Goal: Information Seeking & Learning: Learn about a topic

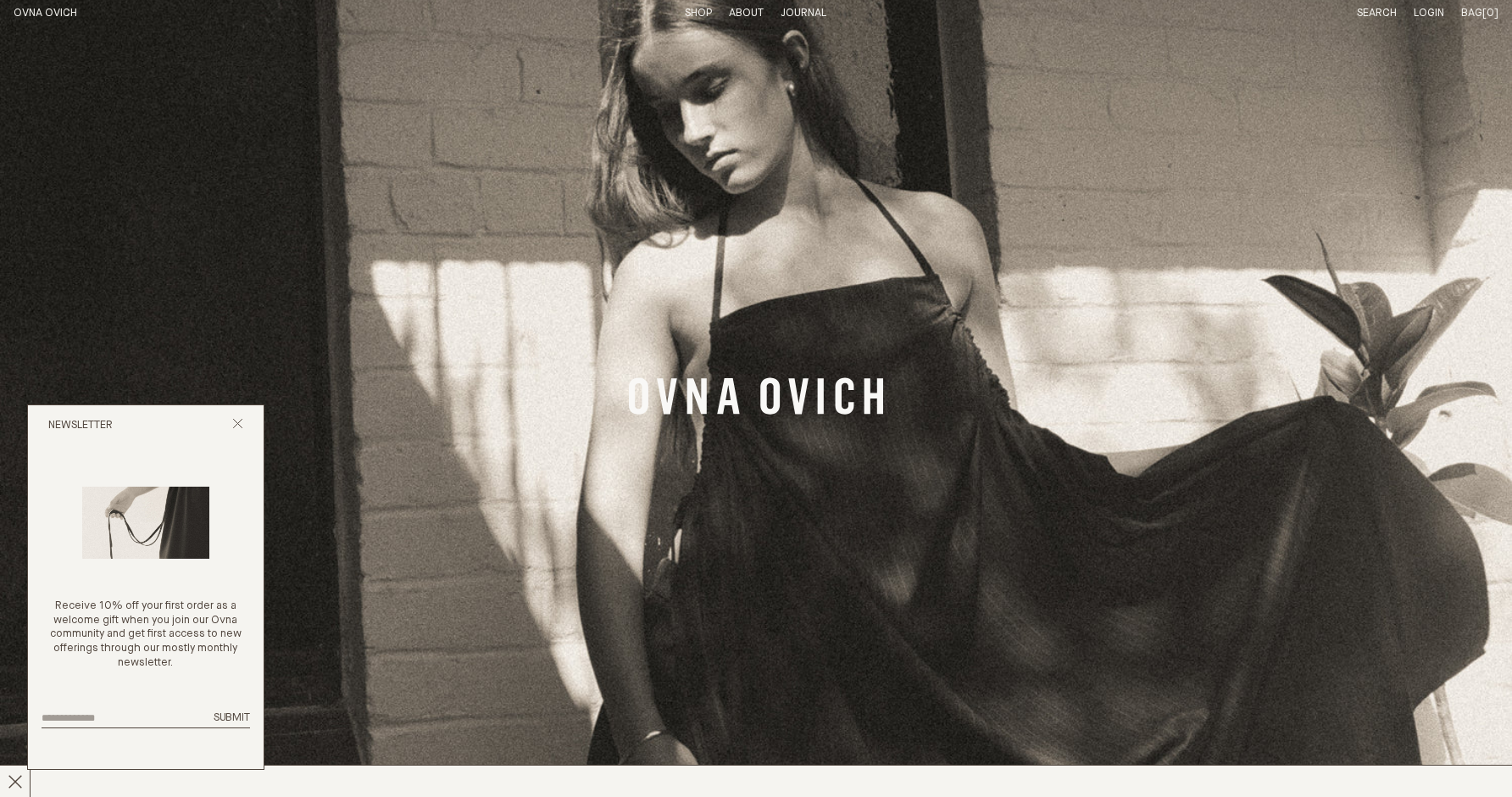
click at [699, 16] on link "Shop" at bounding box center [697, 13] width 27 height 11
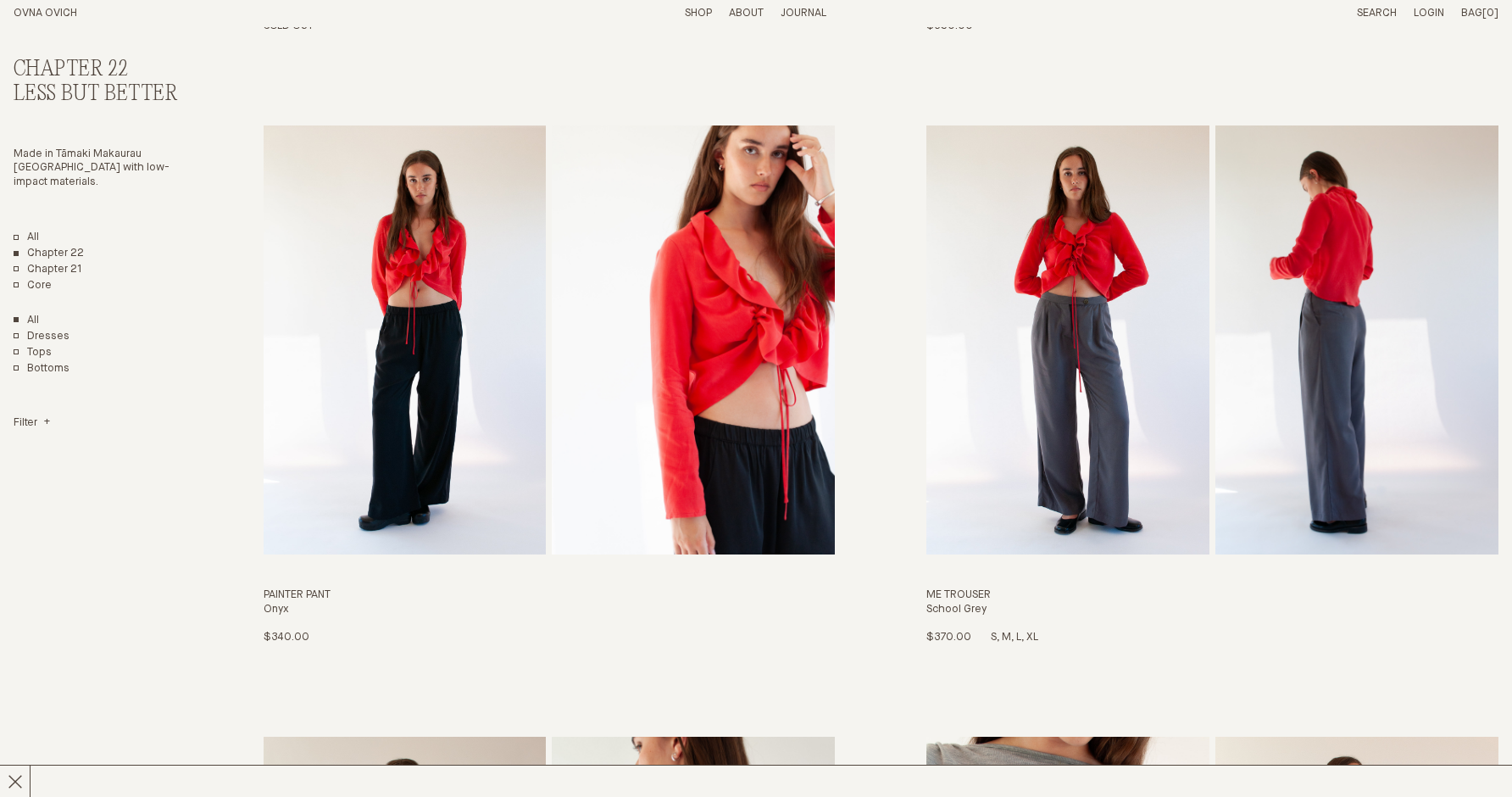
scroll to position [1217, 0]
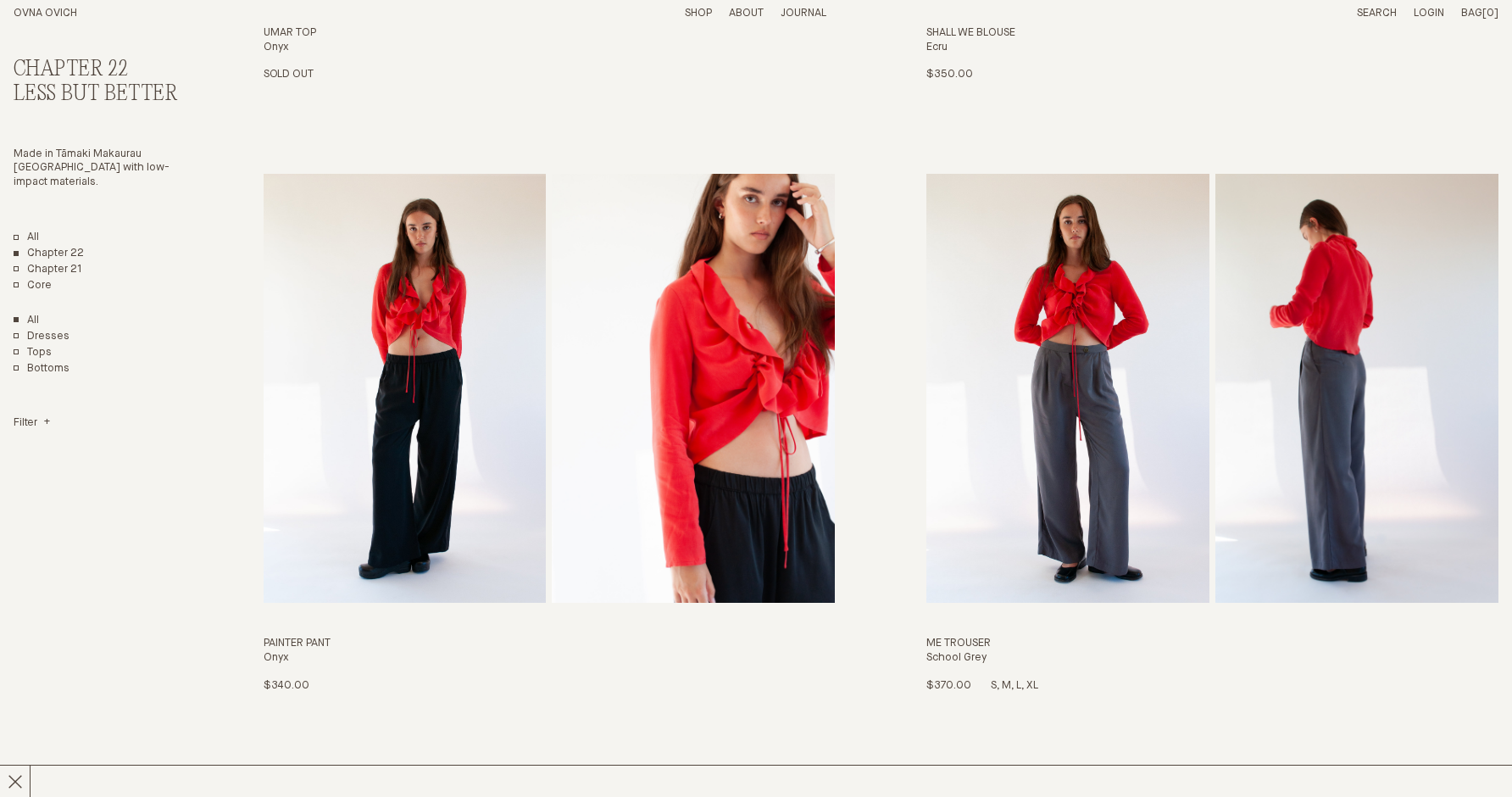
click at [1077, 390] on img "Me Trouser" at bounding box center [1068, 389] width 283 height 429
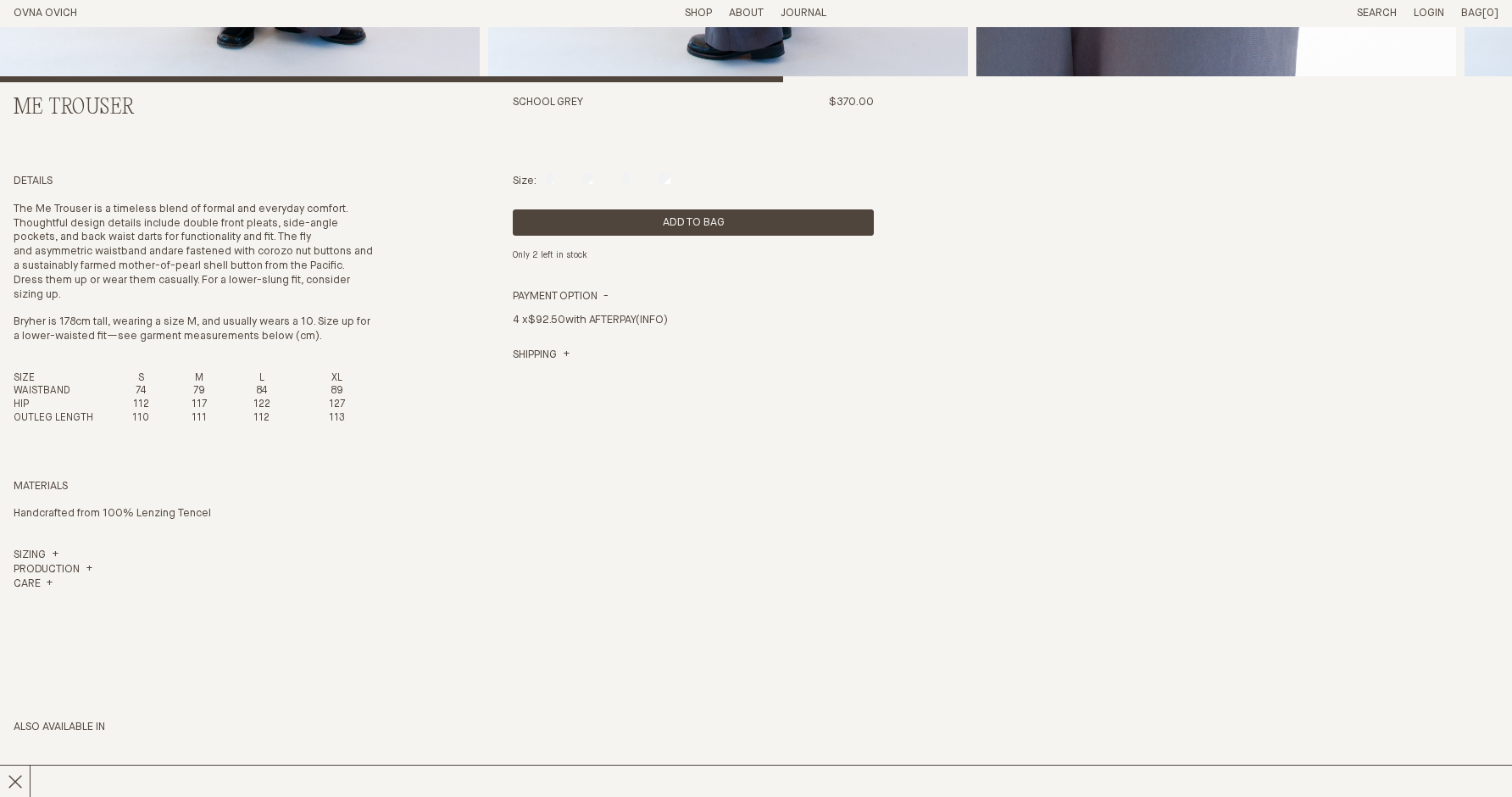
scroll to position [657, 0]
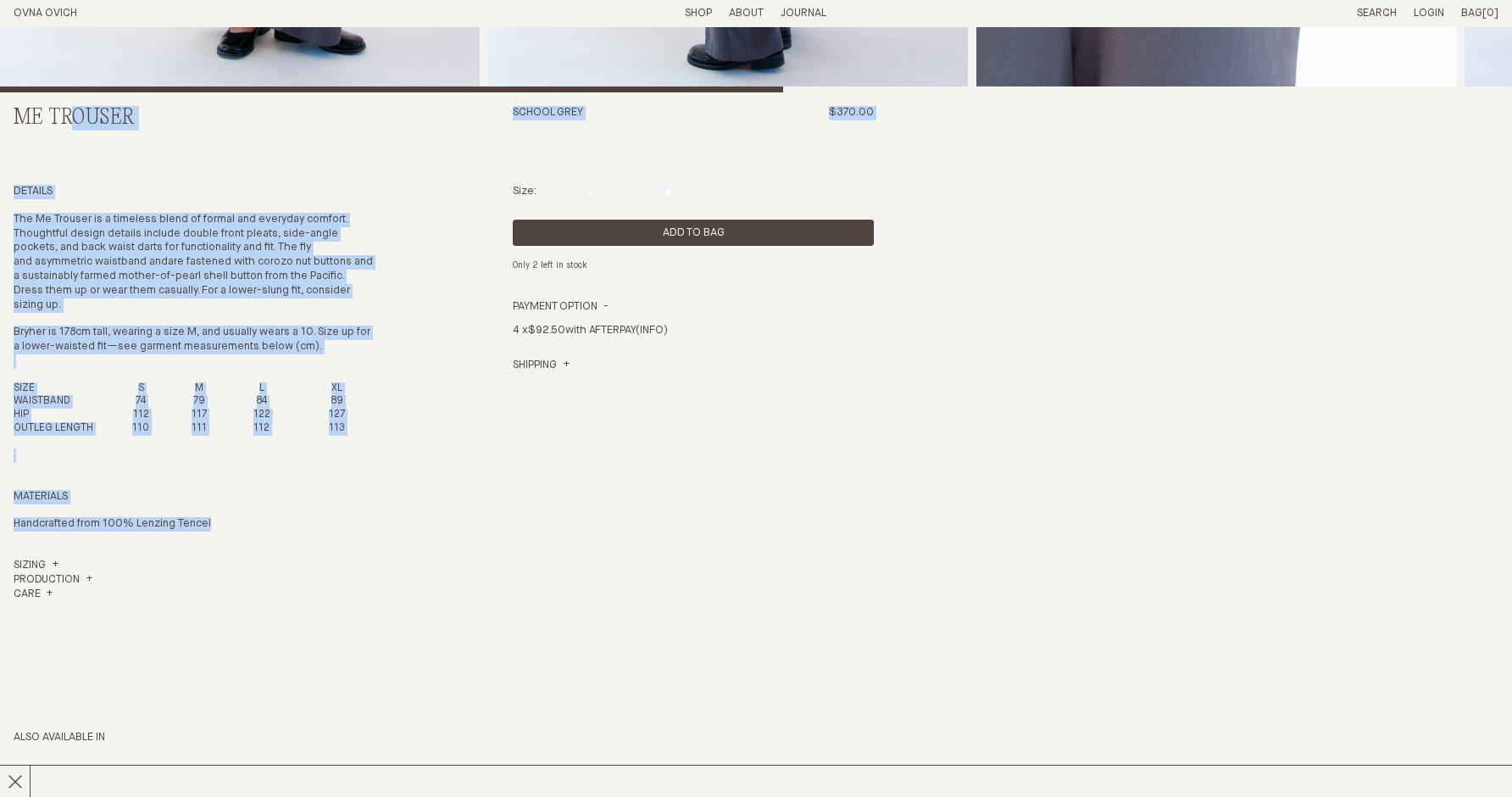
drag, startPoint x: 16, startPoint y: 110, endPoint x: 260, endPoint y: 519, distance: 476.3
click at [260, 519] on div "Me Trouser School Grey $370.00 Details The Me Trouser is a timeless blend of fo…" at bounding box center [756, 248] width 1485 height 1757
copy div "Me Trouser School Grey $370.00 Details The Me Trouser is a timeless blend of fo…"
click at [194, 223] on p "The Me Trouser is a timeless blend of formal and everyday comfort. Thoughtful d…" at bounding box center [194, 263] width 361 height 100
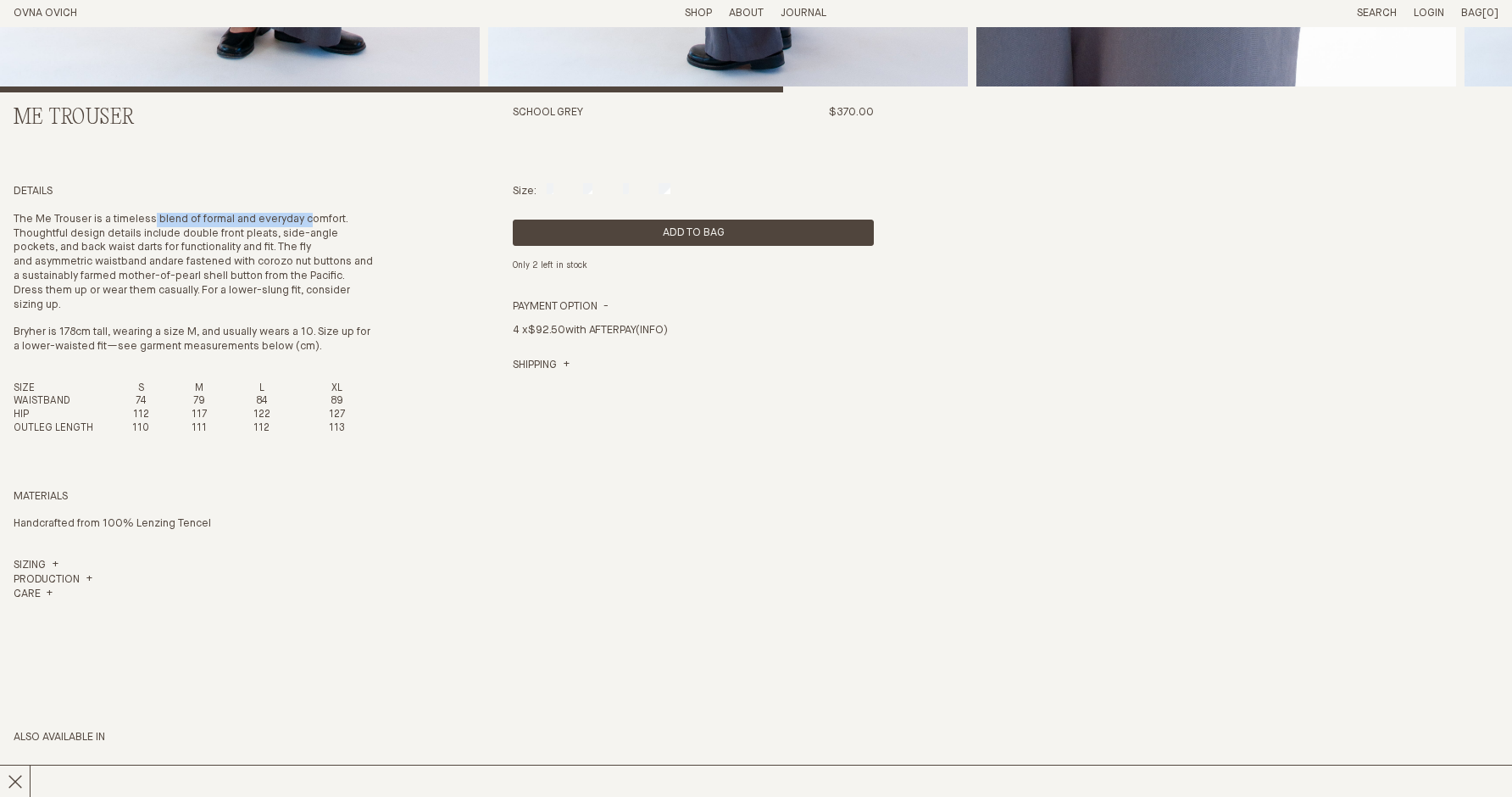
drag, startPoint x: 156, startPoint y: 217, endPoint x: 315, endPoint y: 226, distance: 159.3
click at [315, 226] on p "The Me Trouser is a timeless blend of formal and everyday comfort. Thoughtful d…" at bounding box center [194, 263] width 361 height 100
click at [323, 232] on p "The Me Trouser is a timeless blend of formal and everyday comfort. Thoughtful d…" at bounding box center [194, 263] width 361 height 100
drag, startPoint x: 162, startPoint y: 217, endPoint x: 358, endPoint y: 224, distance: 196.1
click at [358, 224] on p "The Me Trouser is a timeless blend of formal and everyday comfort. Thoughtful d…" at bounding box center [194, 263] width 361 height 100
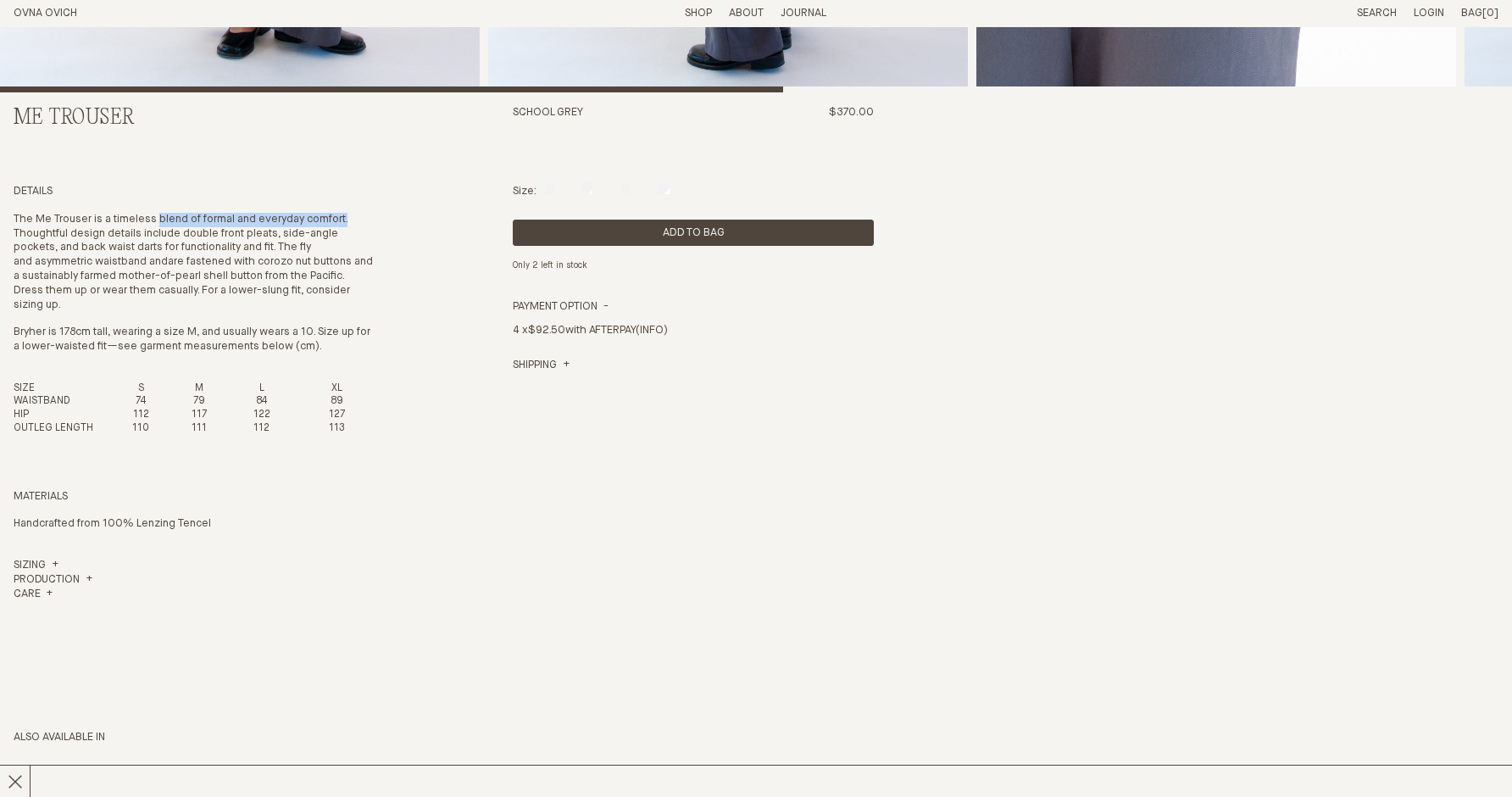
click at [365, 224] on p "The Me Trouser is a timeless blend of formal and everyday comfort. Thoughtful d…" at bounding box center [194, 263] width 361 height 100
drag, startPoint x: 204, startPoint y: 218, endPoint x: 386, endPoint y: 221, distance: 182.0
click at [385, 221] on div "Me Trouser School Grey $370.00 Details The Me Trouser is a timeless blend of fo…" at bounding box center [756, 248] width 1485 height 1757
click at [116, 219] on p "The Me Trouser is a timeless blend of formal and everyday comfort. Thoughtful d…" at bounding box center [194, 263] width 361 height 100
drag, startPoint x: 91, startPoint y: 218, endPoint x: 53, endPoint y: 217, distance: 38.0
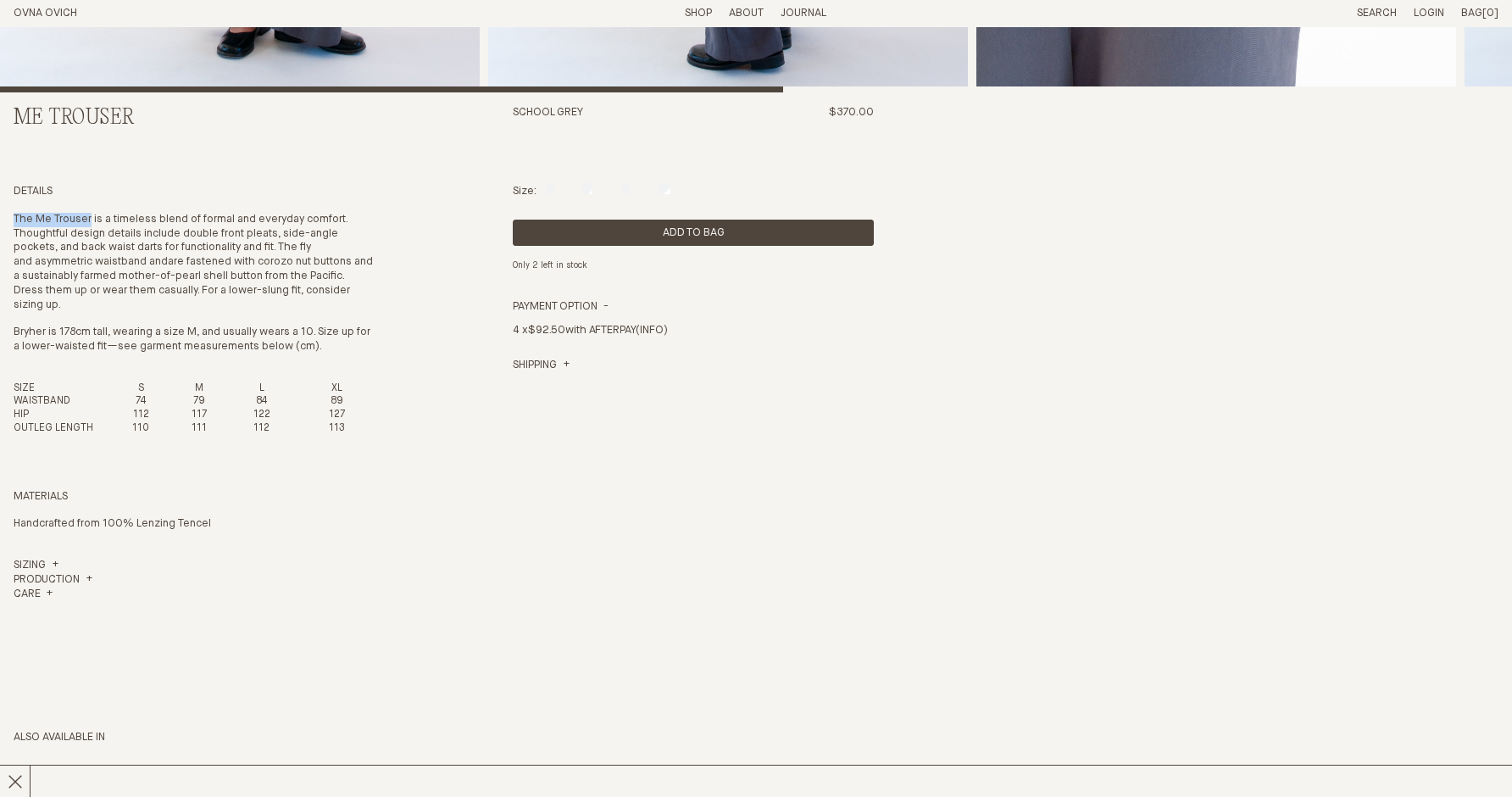
click at [3, 217] on section "Me Trouser School Grey $370.00 Details The Me Trouser is a timeless blend of fo…" at bounding box center [756, 249] width 1512 height 1758
copy p "The Me Trouser"
drag, startPoint x: 108, startPoint y: 217, endPoint x: 391, endPoint y: 218, distance: 283.0
click at [391, 218] on div "Me Trouser School Grey $370.00 Details The Me Trouser is a timeless blend of fo…" at bounding box center [756, 248] width 1485 height 1757
copy p "a timeless blend of formal and everyday comfort."
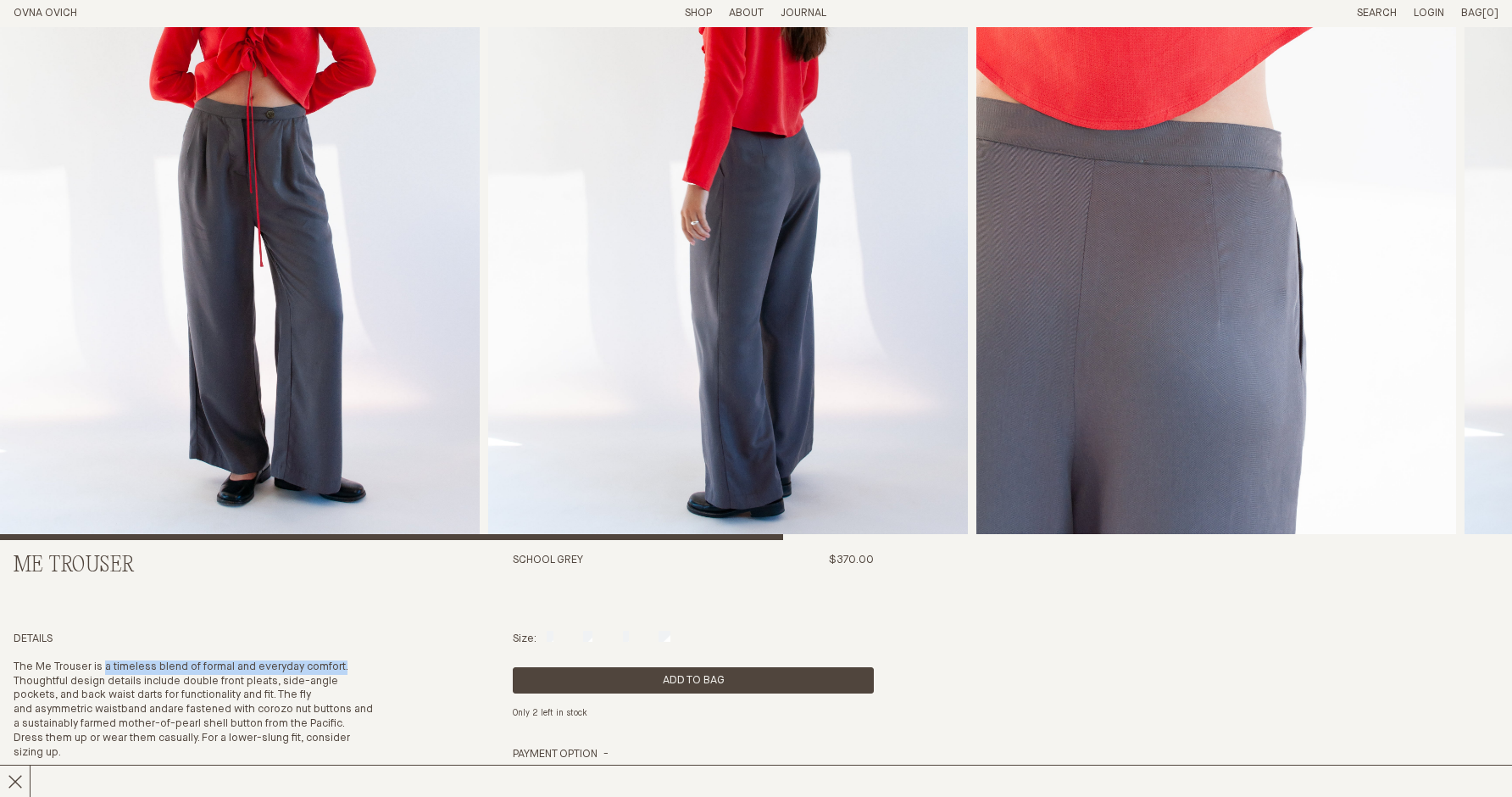
scroll to position [0, 0]
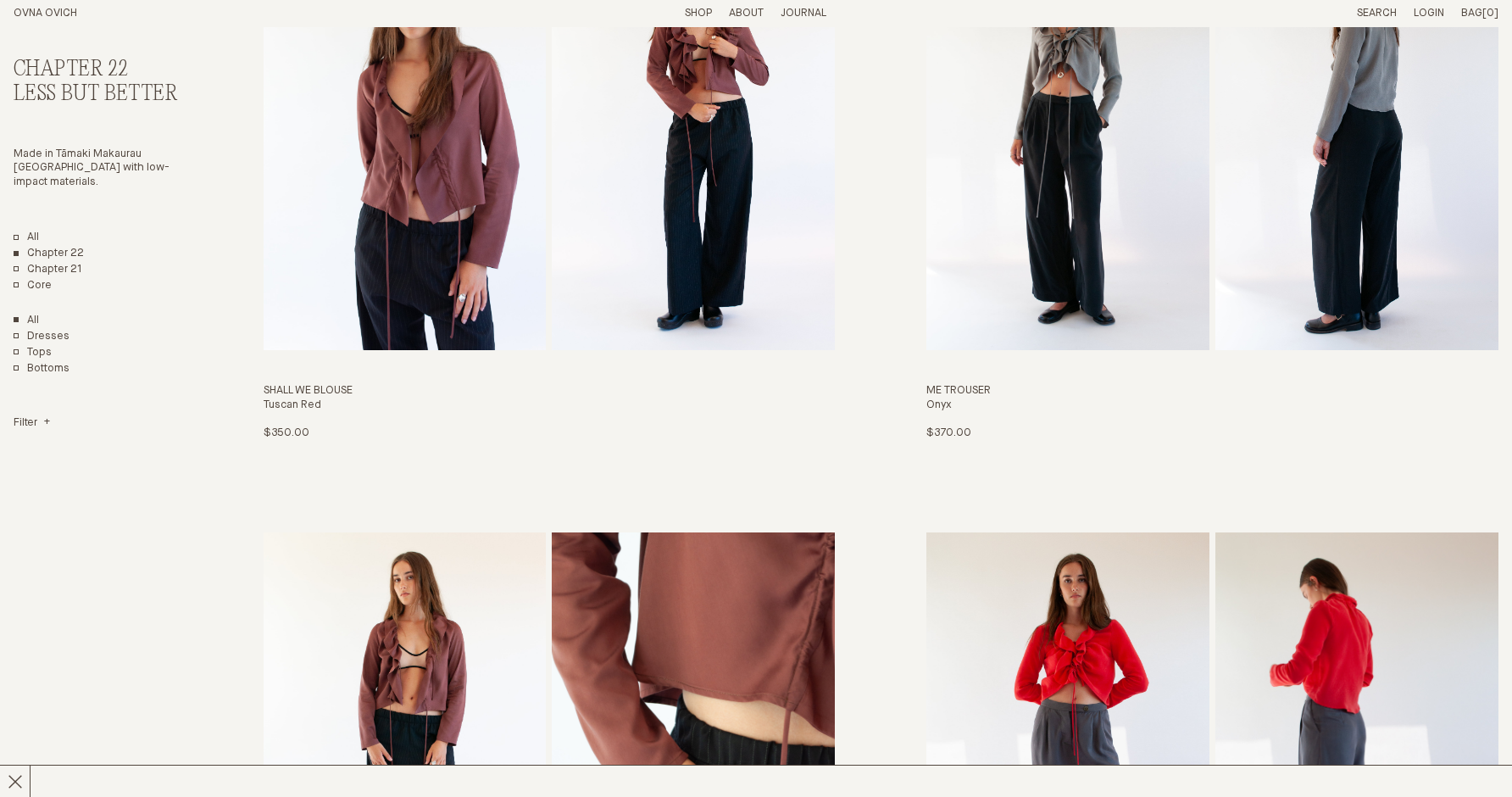
scroll to position [3180, 0]
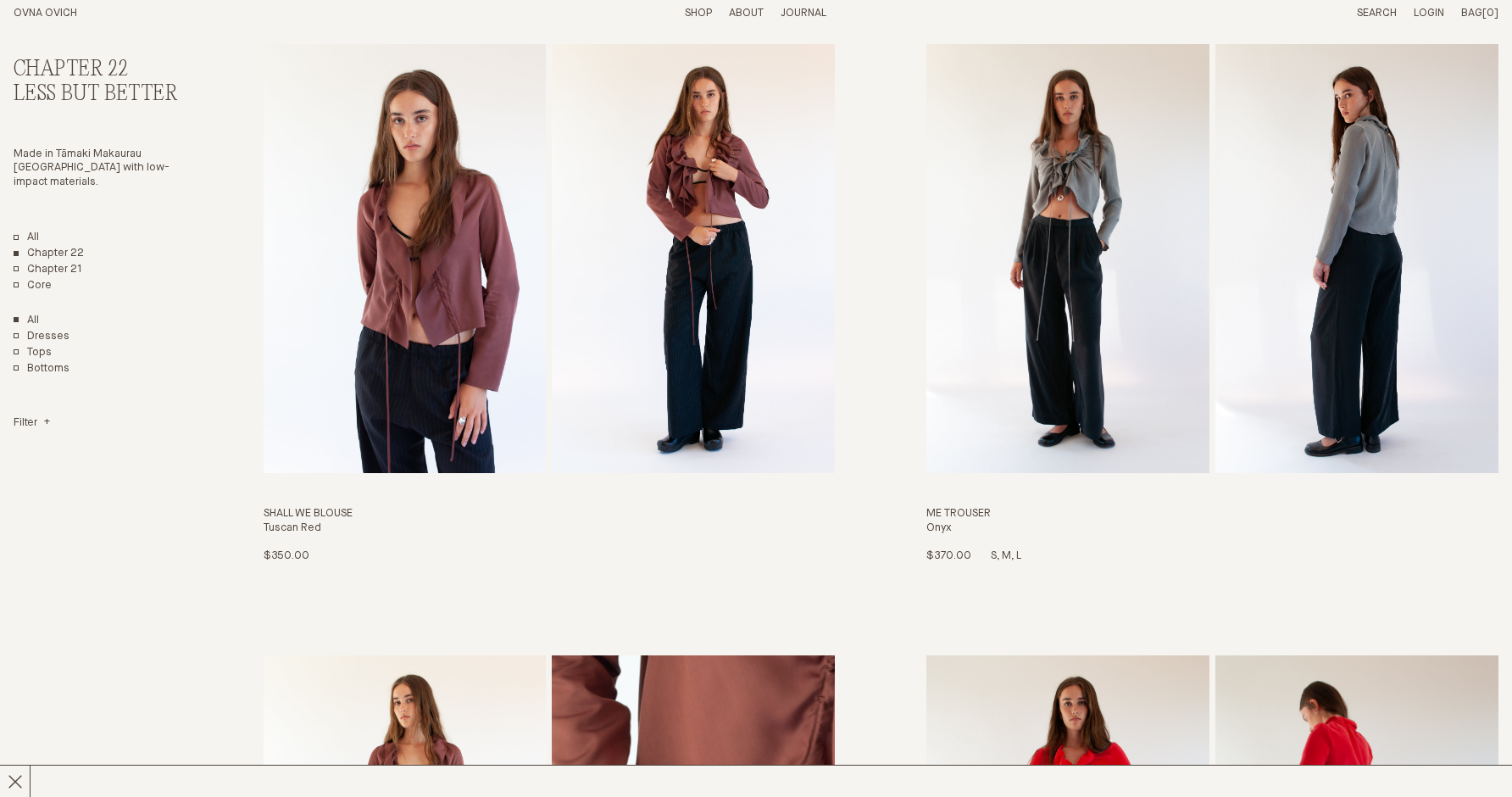
click at [1133, 402] on img "Me Trouser" at bounding box center [1068, 259] width 283 height 429
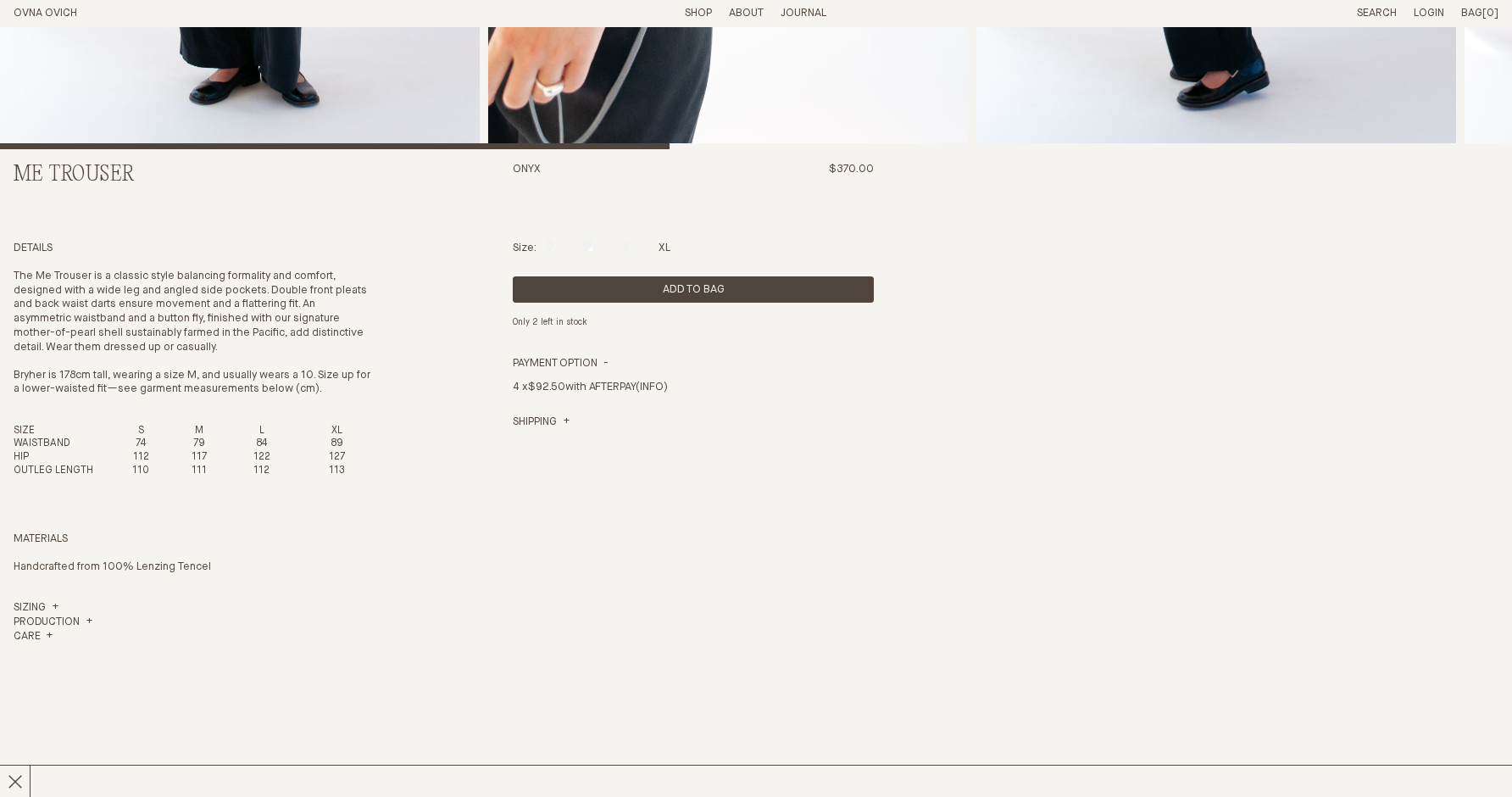
scroll to position [703, 0]
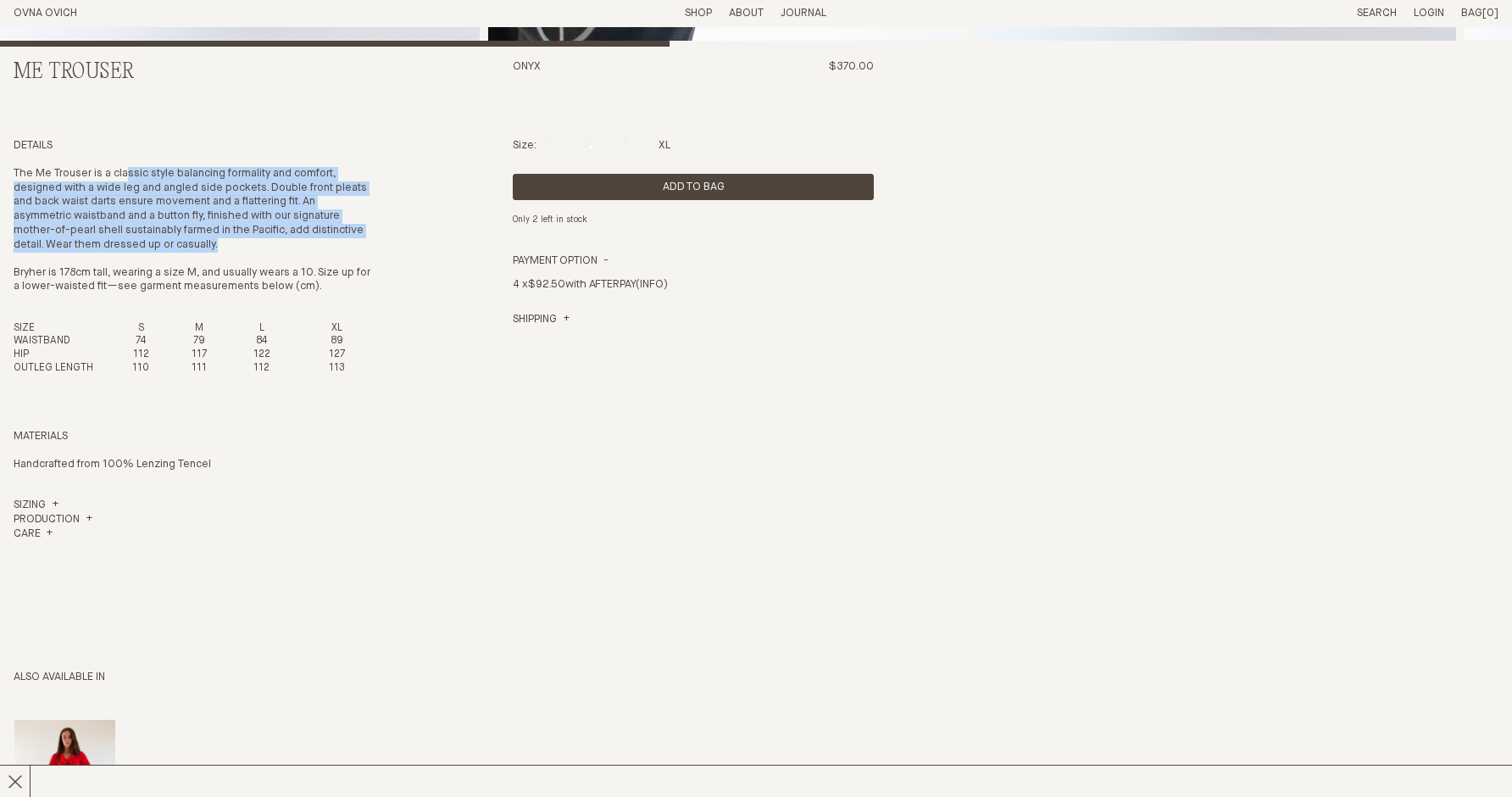
drag, startPoint x: 128, startPoint y: 172, endPoint x: 331, endPoint y: 251, distance: 217.8
click at [331, 251] on p "The Me Trouser is a classic style balancing formality and comfort, designed wit…" at bounding box center [194, 209] width 361 height 86
click at [325, 249] on p "The Me Trouser is a classic style balancing formality and comfort, designed wit…" at bounding box center [194, 209] width 361 height 86
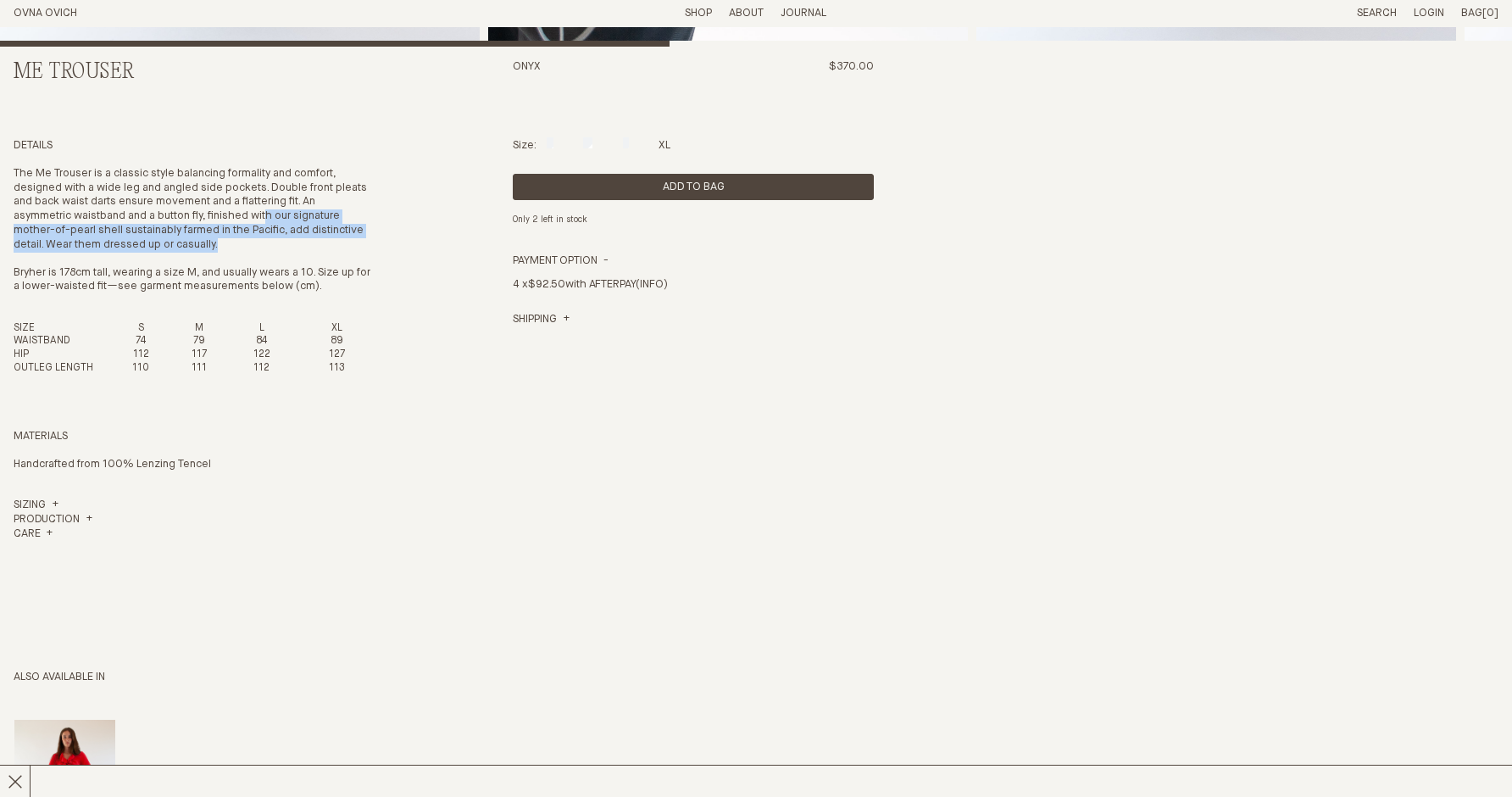
drag, startPoint x: 271, startPoint y: 221, endPoint x: 302, endPoint y: 239, distance: 35.8
click at [302, 239] on p "The Me Trouser is a classic style balancing formality and comfort, designed wit…" at bounding box center [194, 209] width 361 height 86
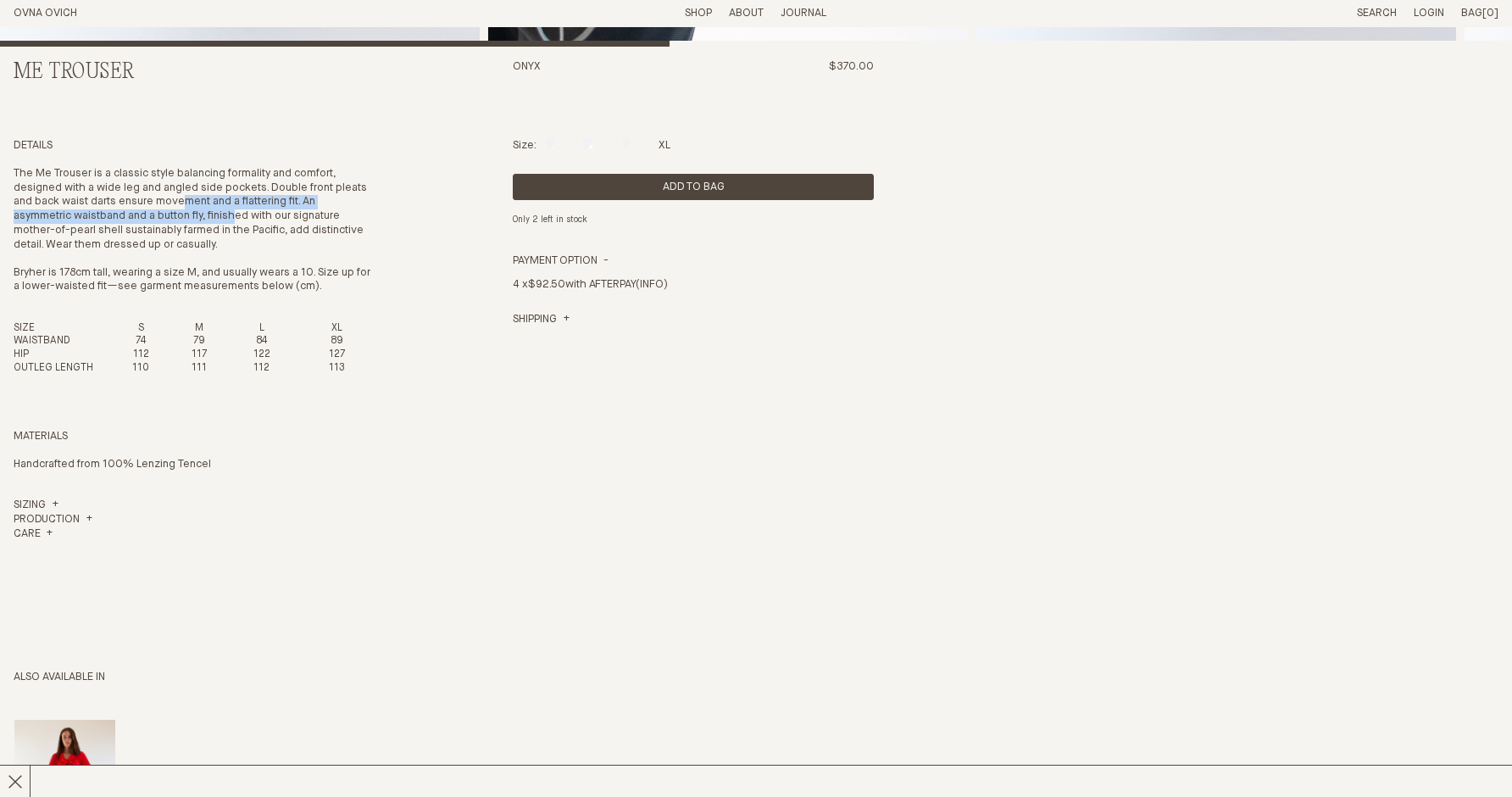
drag, startPoint x: 190, startPoint y: 208, endPoint x: 239, endPoint y: 210, distance: 49.0
click at [239, 210] on p "The Me Trouser is a classic style balancing formality and comfort, designed wit…" at bounding box center [194, 209] width 361 height 86
drag, startPoint x: 106, startPoint y: 177, endPoint x: 342, endPoint y: 178, distance: 236.0
click at [342, 178] on p "The Me Trouser is a classic style balancing formality and comfort, designed wit…" at bounding box center [194, 209] width 361 height 86
copy p "a classic style balancing formality and comfort"
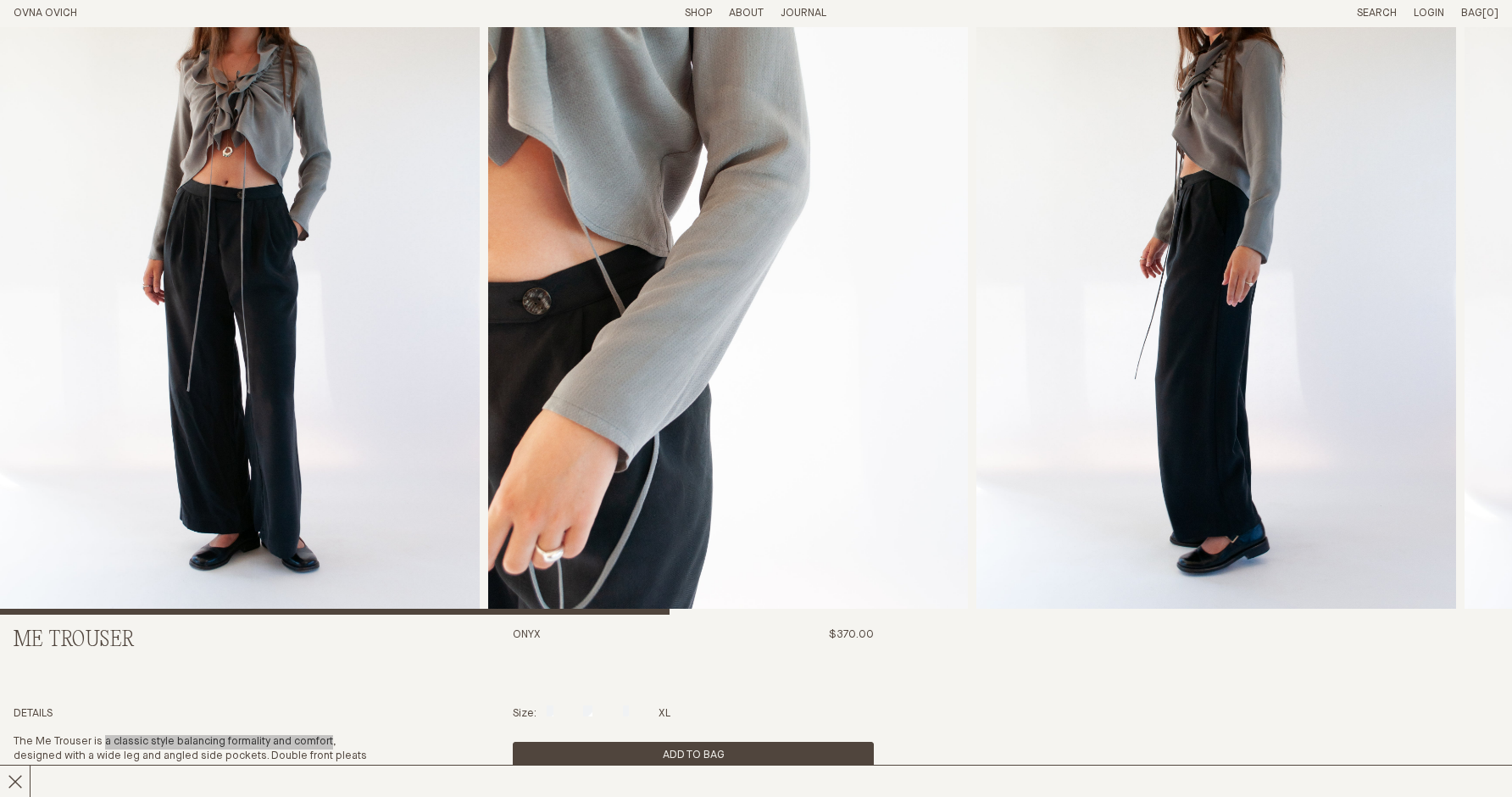
scroll to position [0, 0]
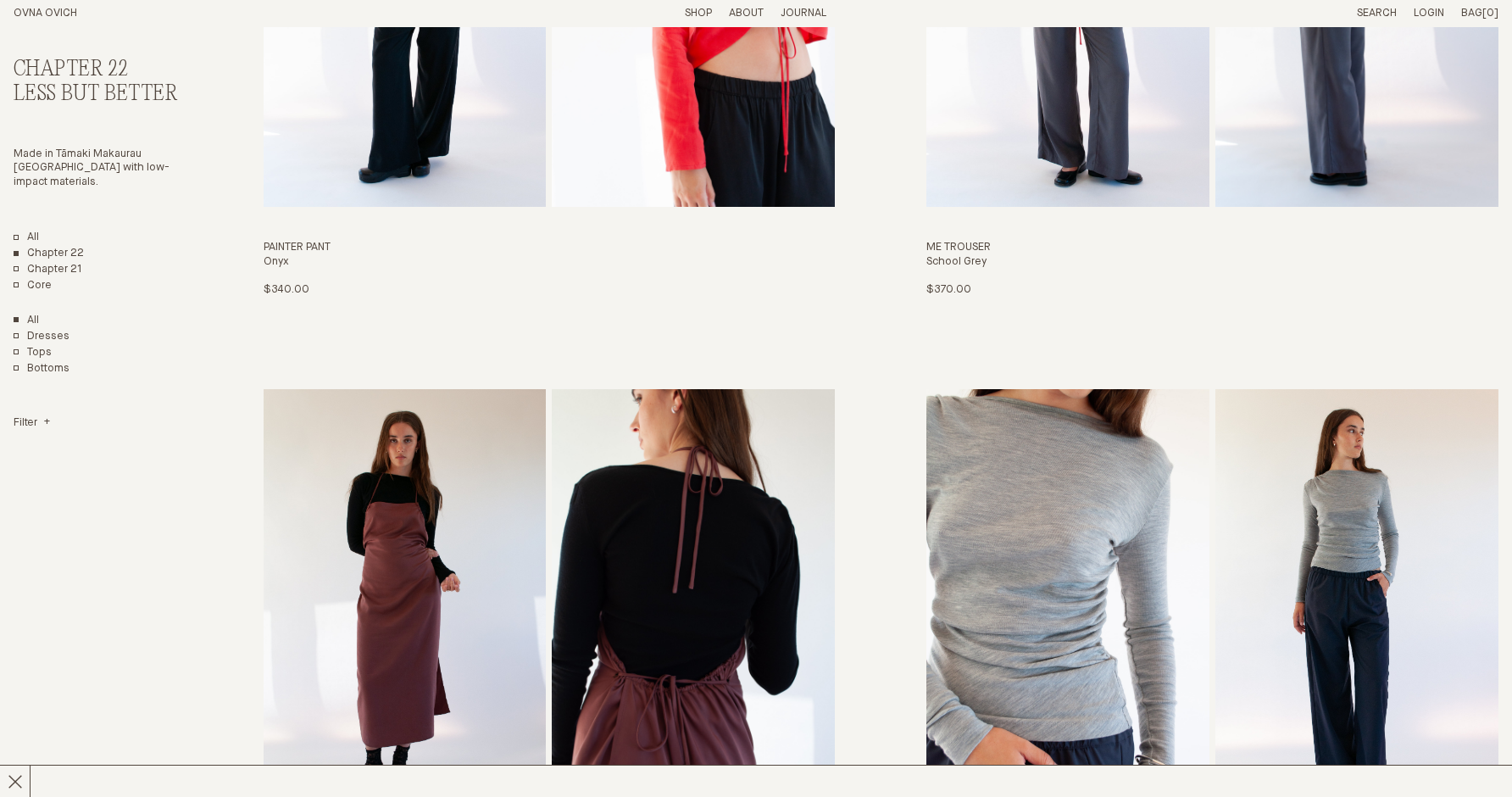
scroll to position [1394, 0]
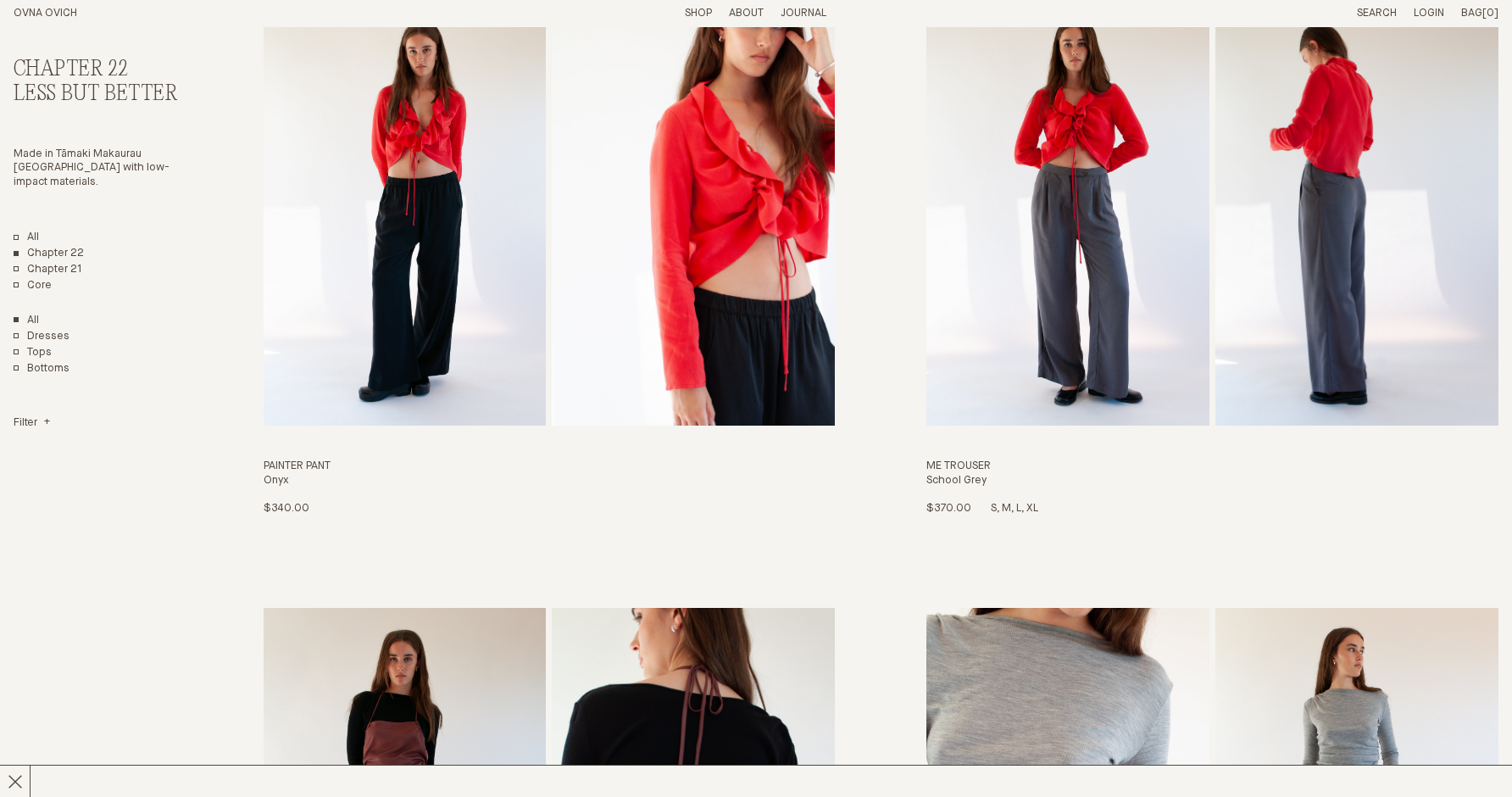
click at [1112, 319] on img "Me Trouser" at bounding box center [1068, 211] width 283 height 429
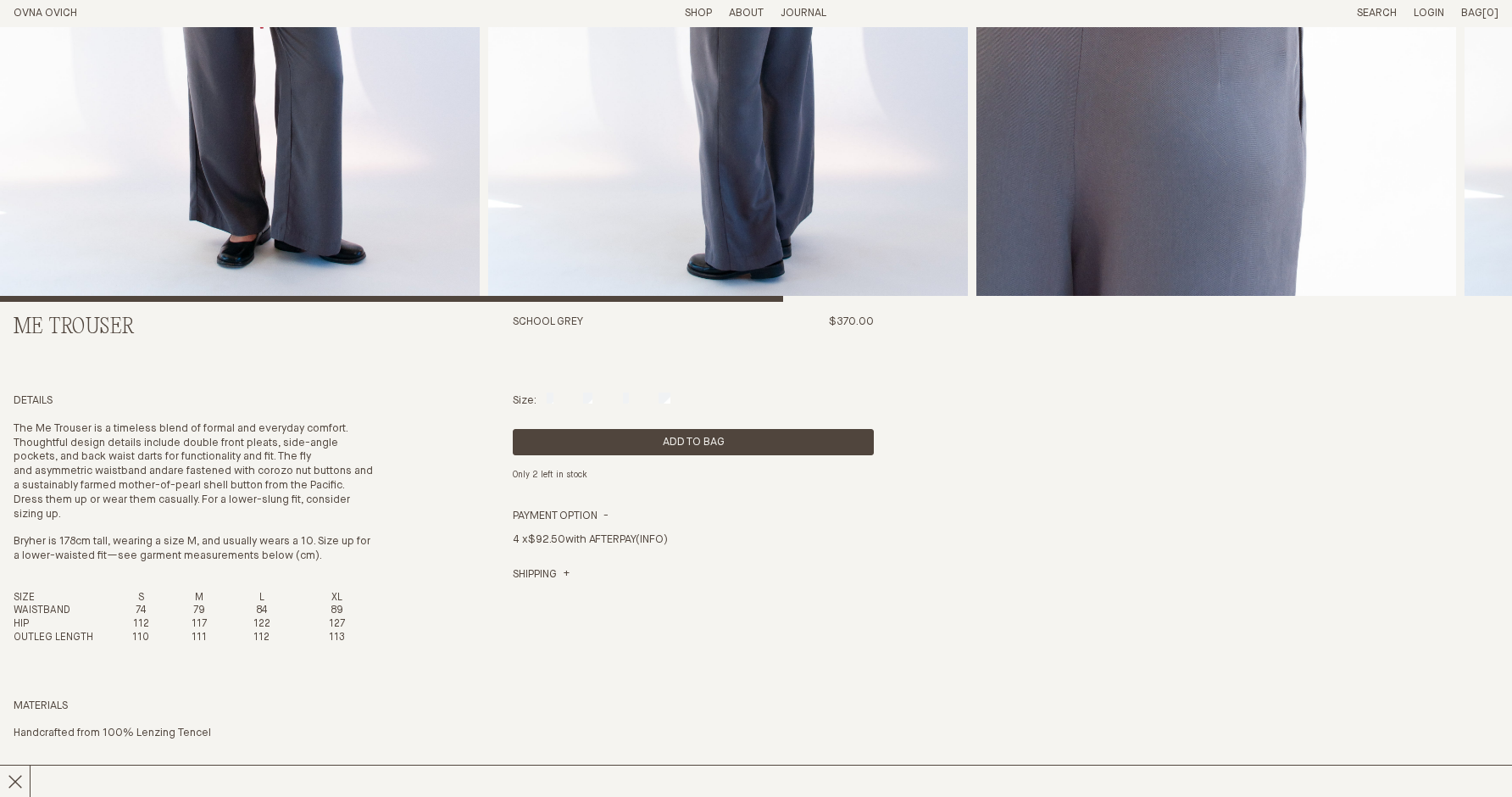
scroll to position [676, 0]
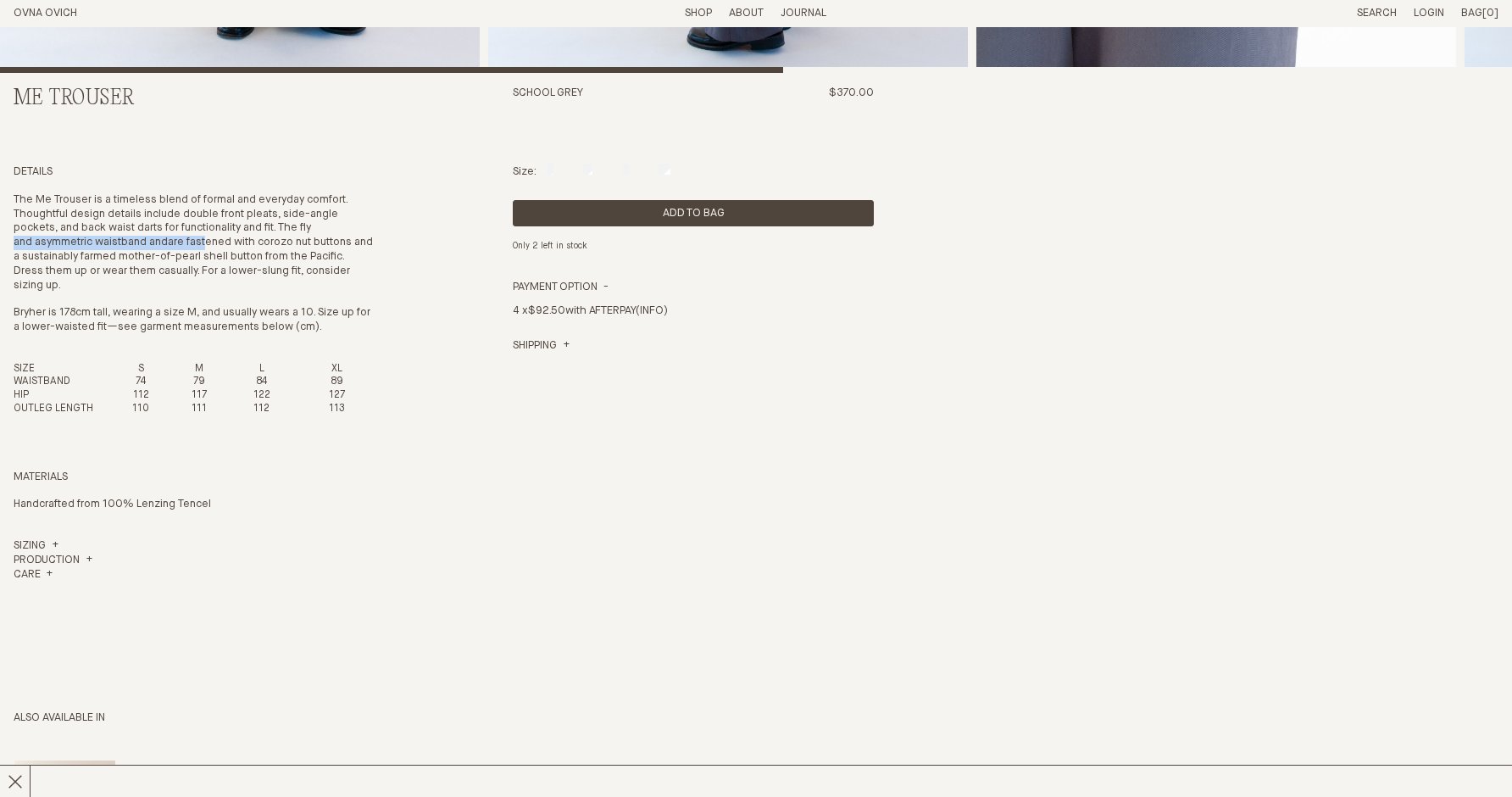
drag, startPoint x: 207, startPoint y: 240, endPoint x: 320, endPoint y: 229, distance: 113.5
click at [320, 229] on p "The Me Trouser is a timeless blend of formal and everyday comfort. Thoughtful d…" at bounding box center [194, 243] width 361 height 100
drag, startPoint x: 244, startPoint y: 241, endPoint x: 305, endPoint y: 253, distance: 62.2
click at [305, 253] on p "The Me Trouser is a timeless blend of formal and everyday comfort. Thoughtful d…" at bounding box center [194, 243] width 361 height 100
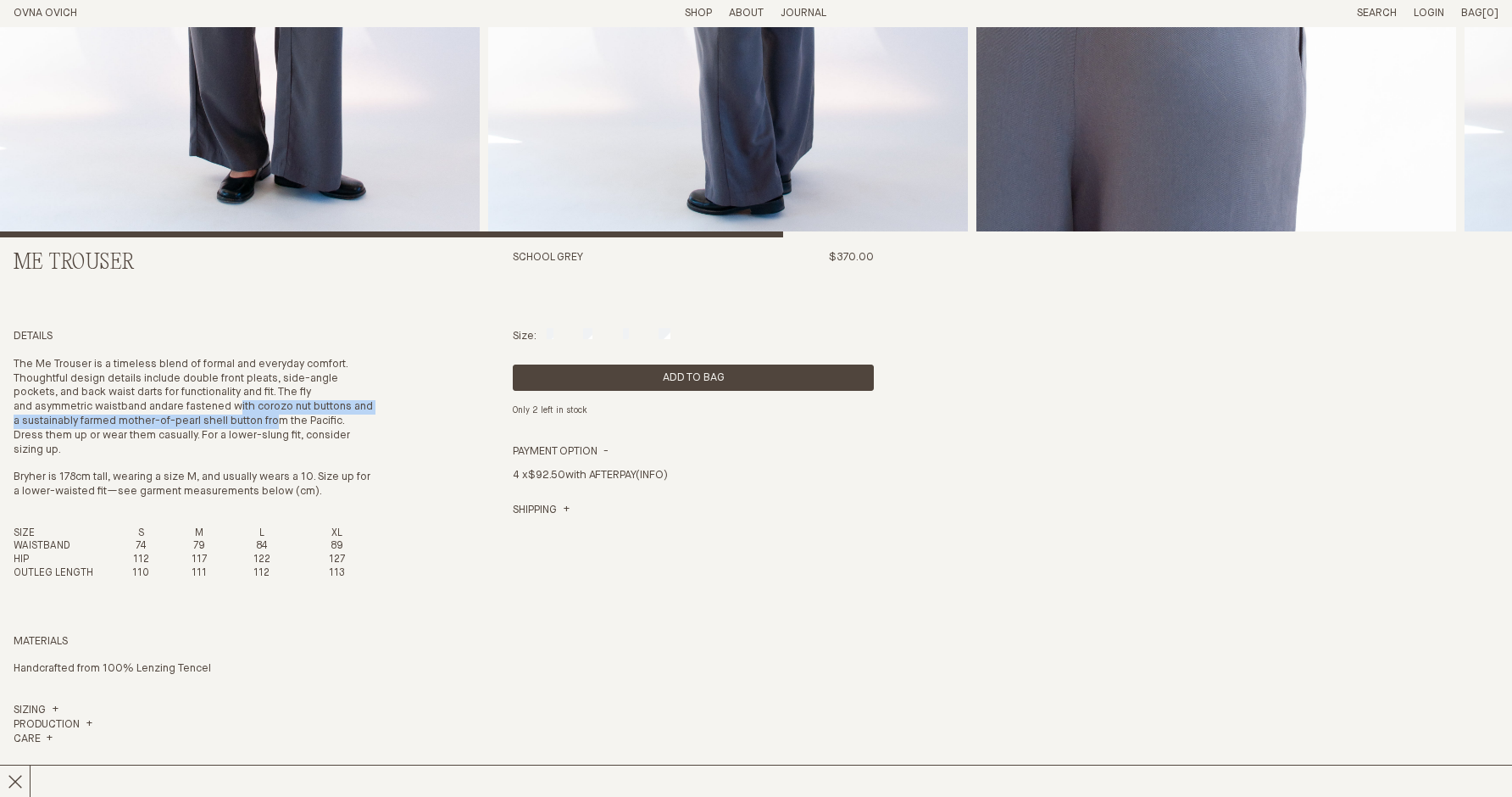
scroll to position [493, 0]
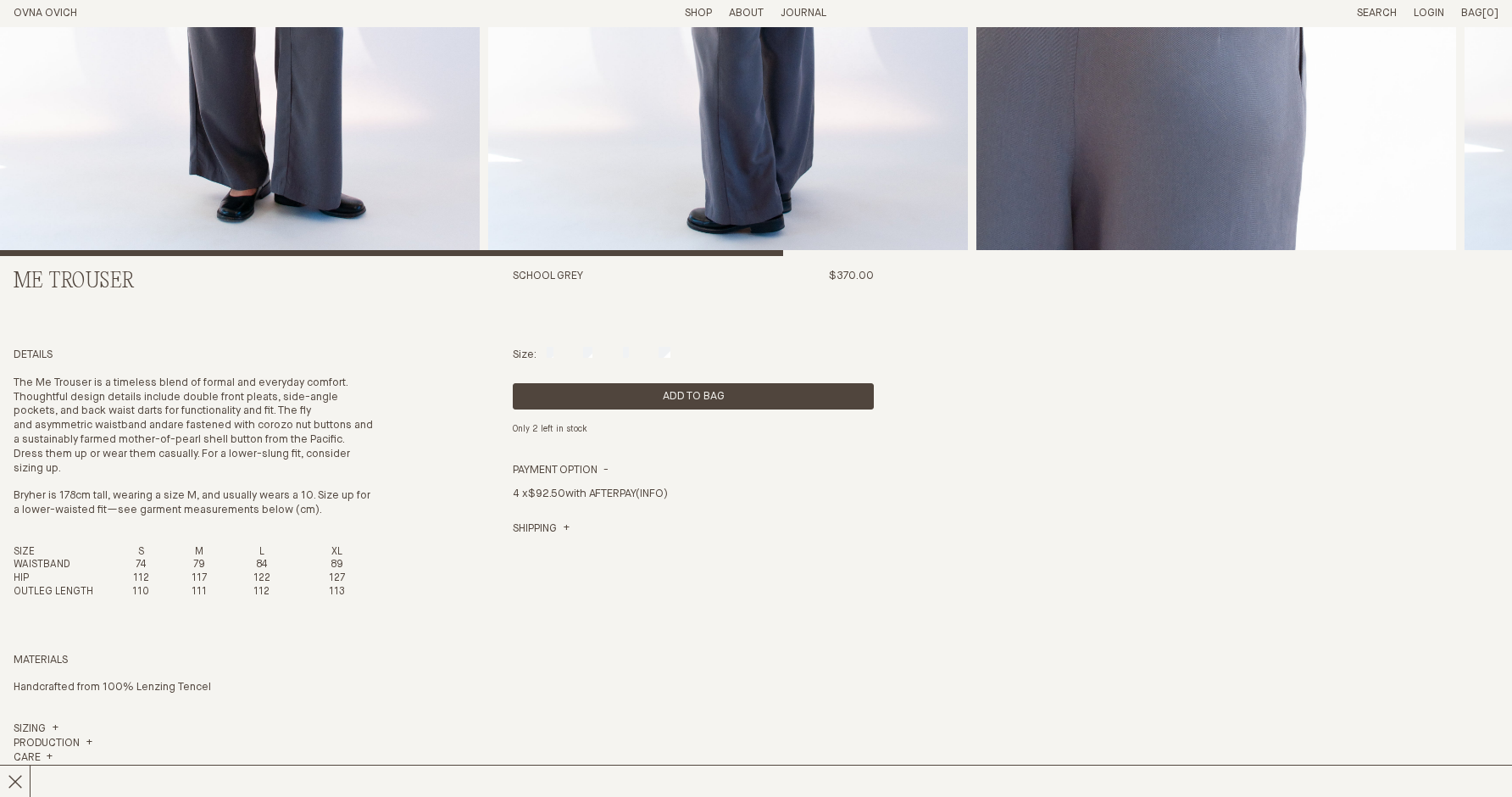
click at [287, 449] on p "The Me Trouser is a timeless blend of formal and everyday comfort. Thoughtful d…" at bounding box center [194, 426] width 361 height 100
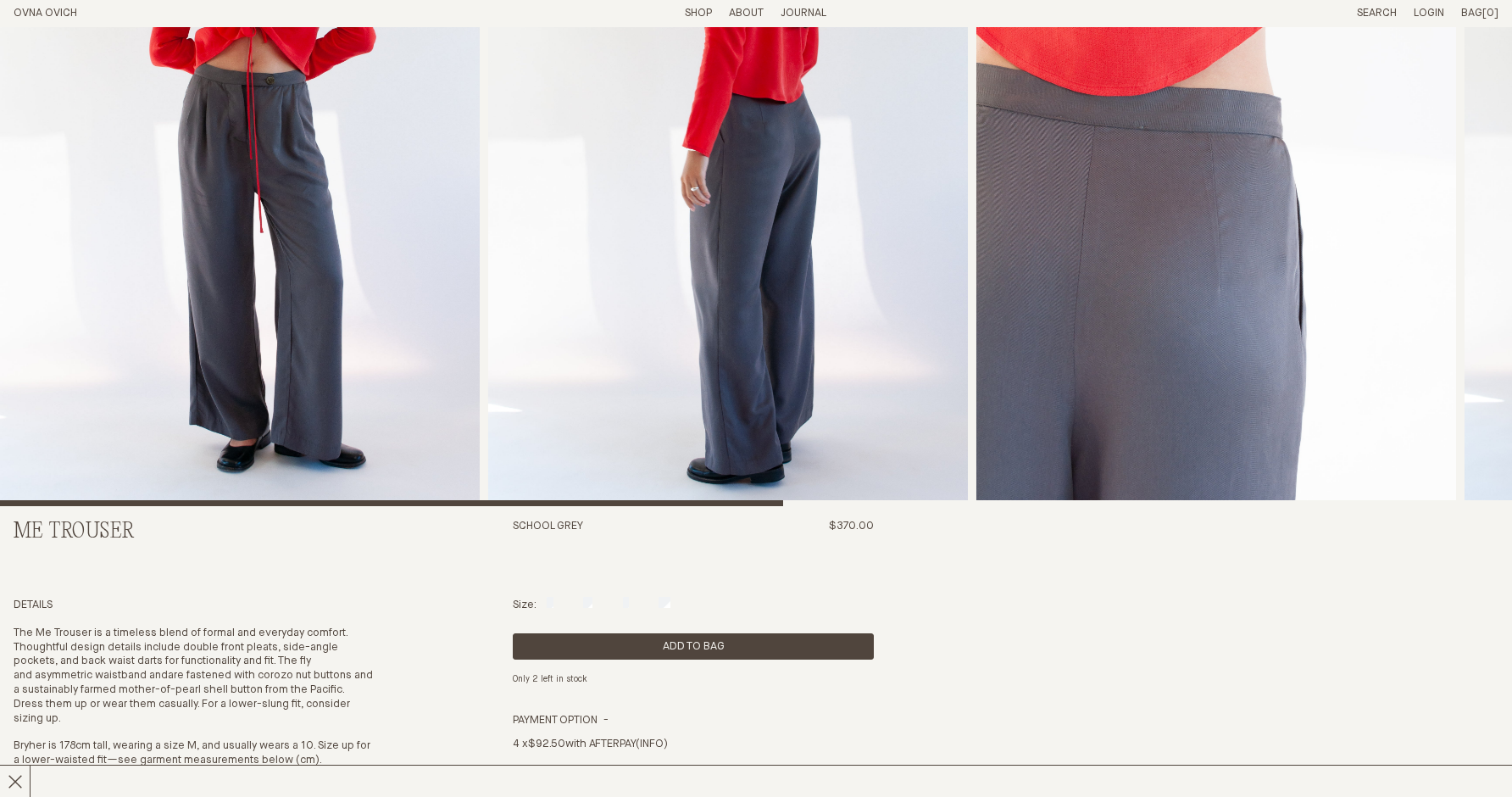
scroll to position [217, 0]
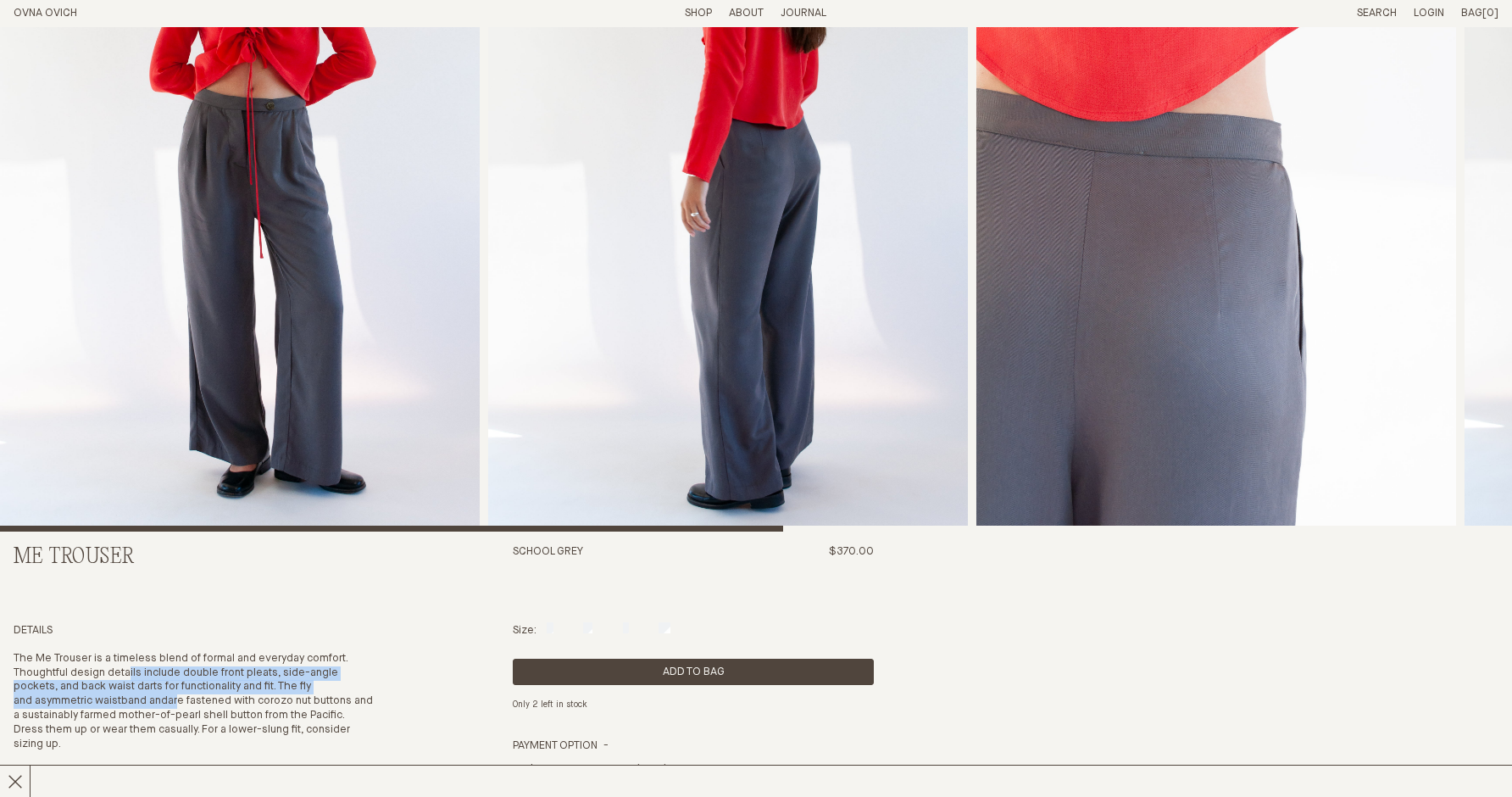
drag, startPoint x: 130, startPoint y: 668, endPoint x: 183, endPoint y: 694, distance: 59.0
click at [183, 694] on p "The Me Trouser is a timeless blend of formal and everyday comfort. Thoughtful d…" at bounding box center [194, 701] width 361 height 100
click at [183, 697] on p "The Me Trouser is a timeless blend of formal and everyday comfort. Thoughtful d…" at bounding box center [194, 701] width 361 height 100
drag, startPoint x: 34, startPoint y: 696, endPoint x: 147, endPoint y: 696, distance: 113.0
click at [147, 696] on p "The Me Trouser is a timeless blend of formal and everyday comfort. Thoughtful d…" at bounding box center [194, 701] width 361 height 100
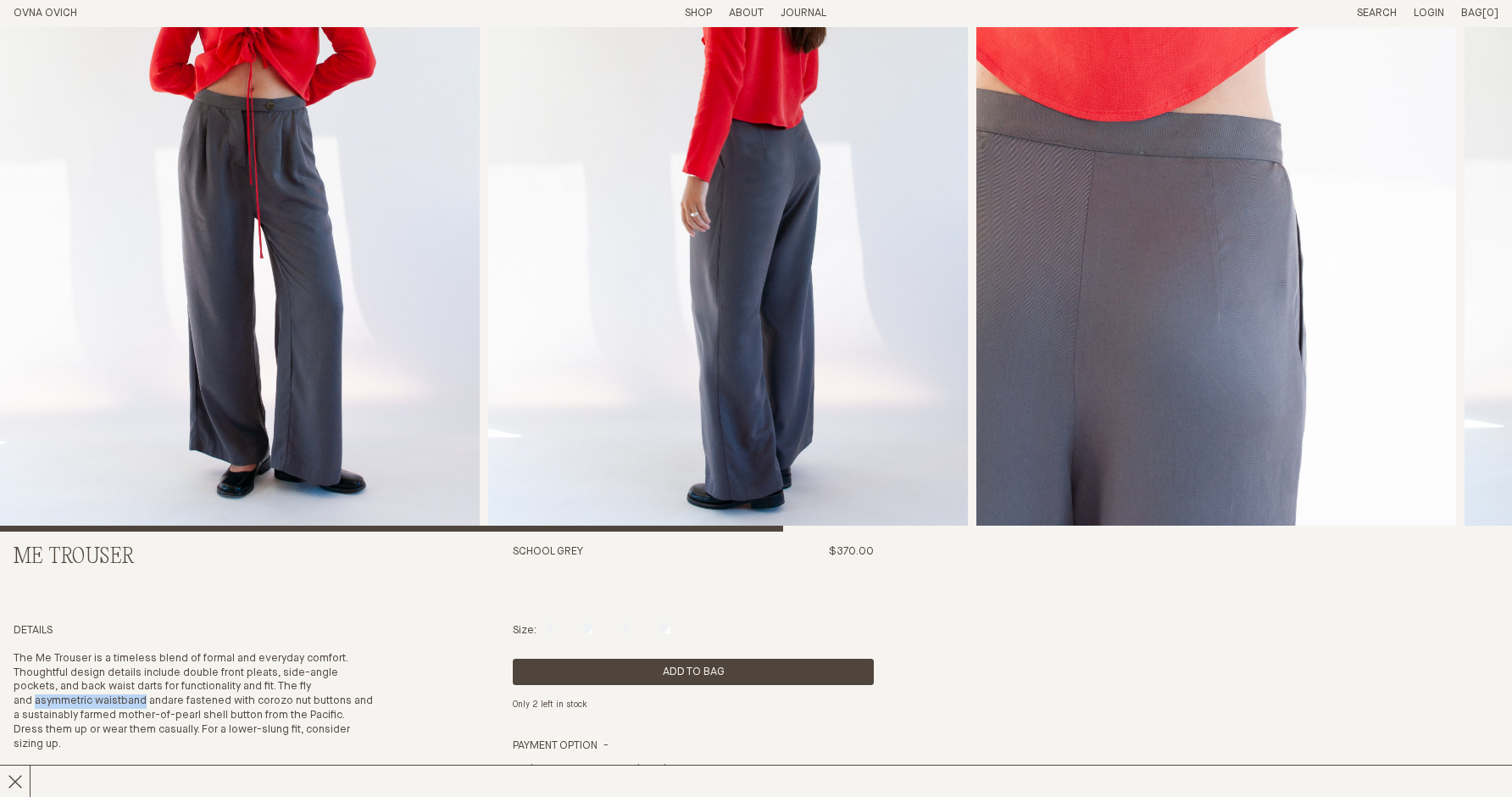
copy p "asymmetric waistband"
drag, startPoint x: 258, startPoint y: 697, endPoint x: 368, endPoint y: 696, distance: 110.0
click at [368, 696] on p "The Me Trouser is a timeless blend of formal and everyday comfort. Thoughtful d…" at bounding box center [194, 701] width 361 height 100
copy p "corozo nut buttons"
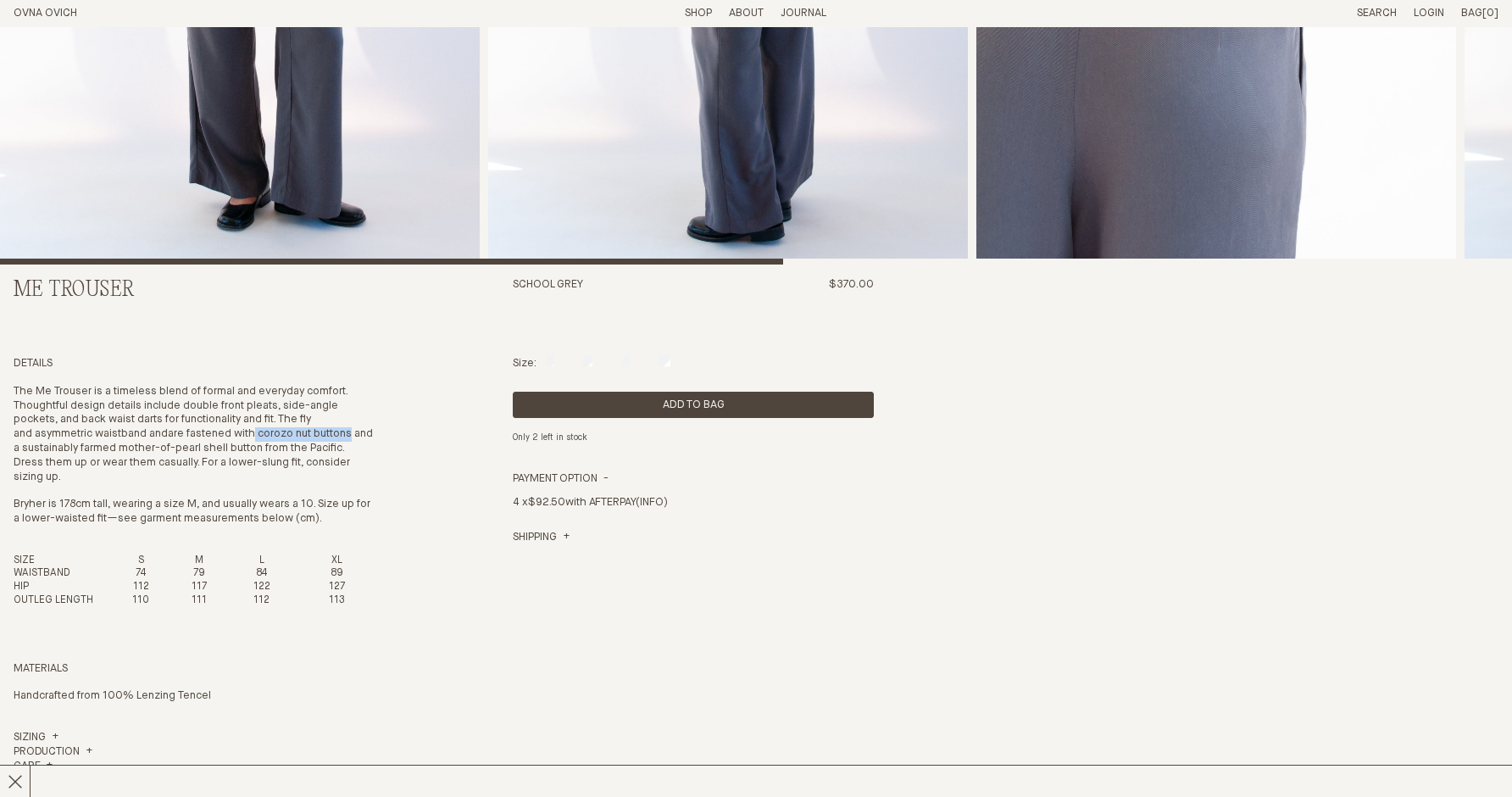
scroll to position [429, 0]
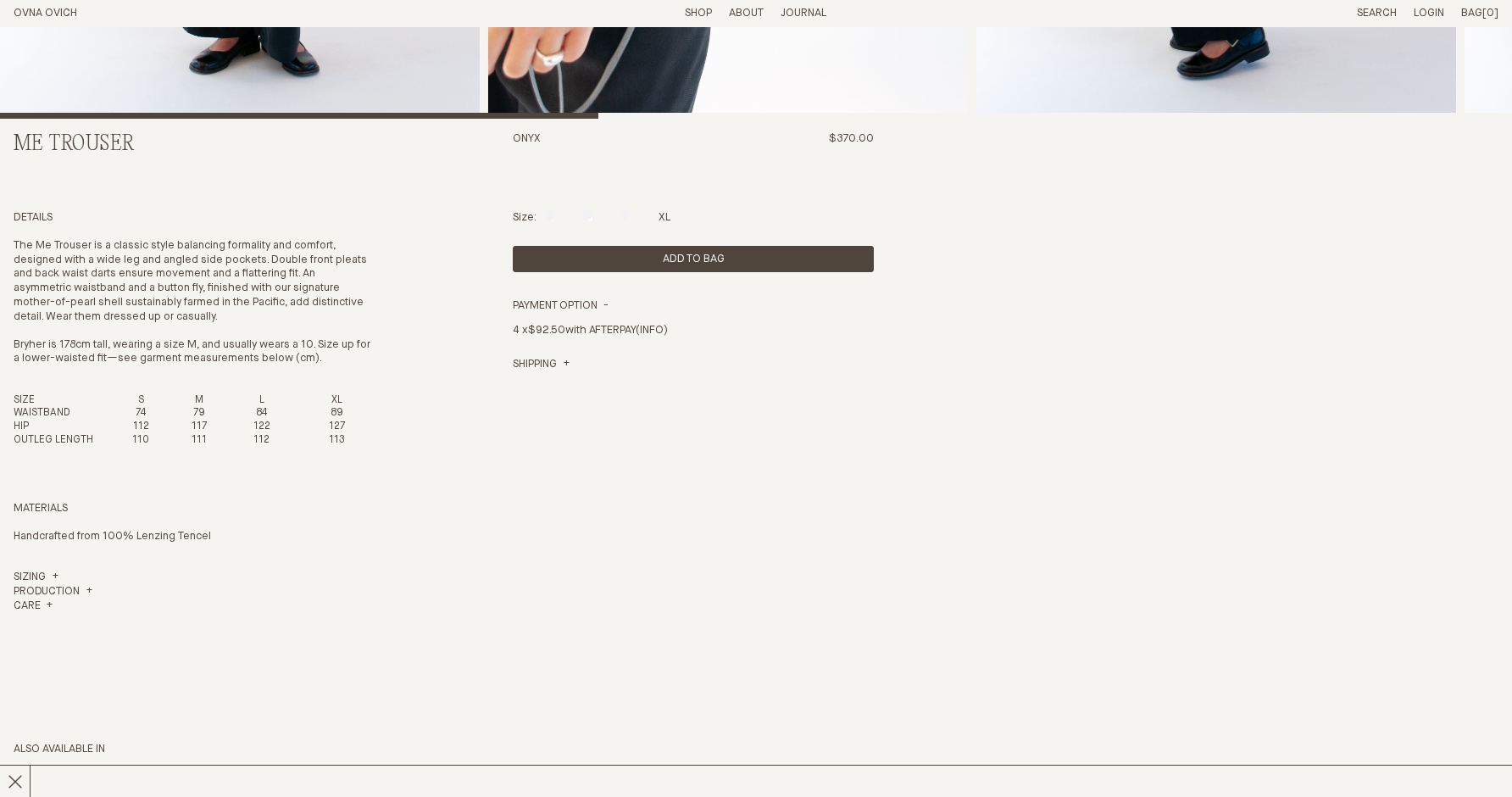
scroll to position [698, 0]
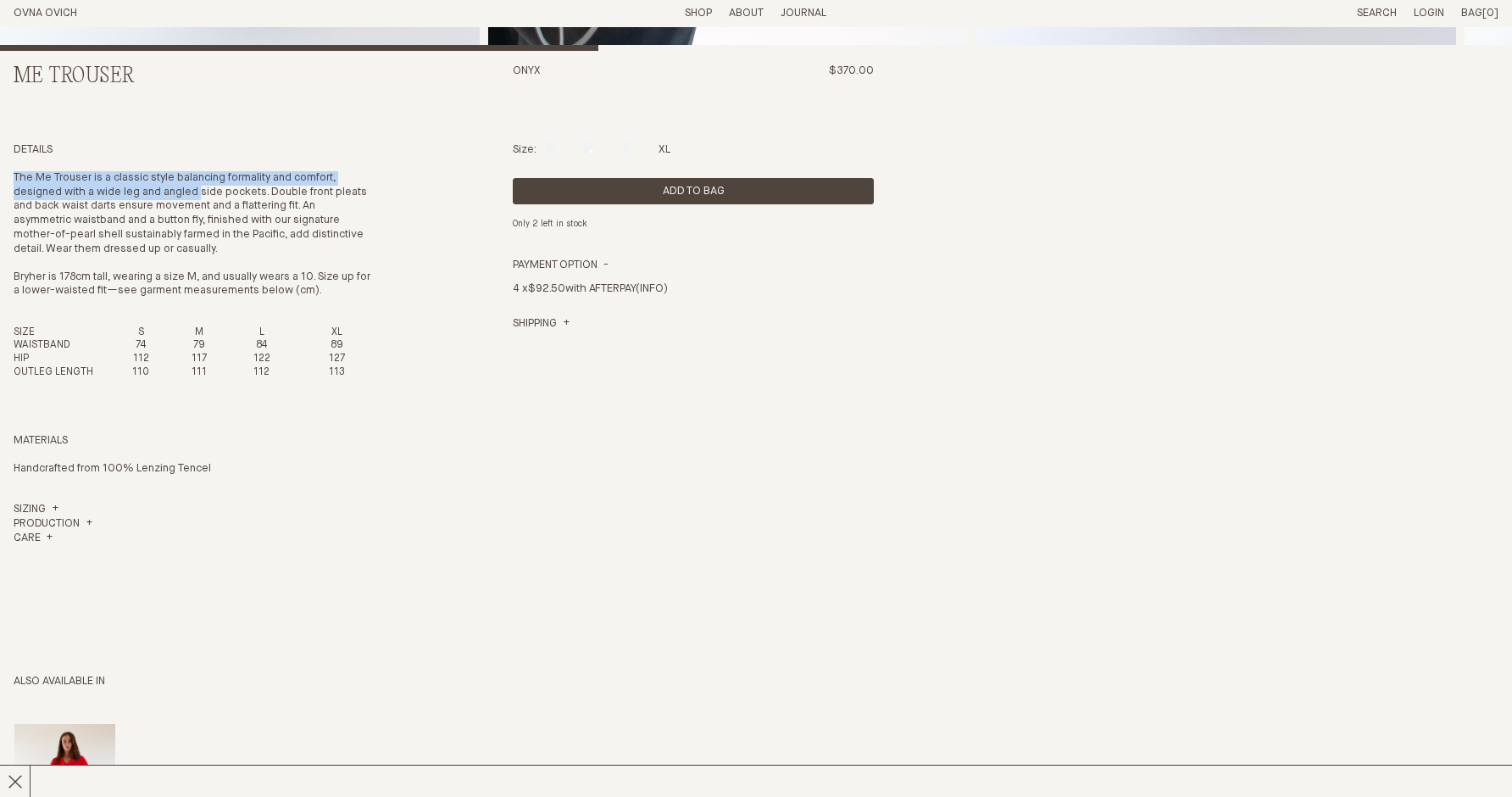
drag, startPoint x: 169, startPoint y: 164, endPoint x: 203, endPoint y: 196, distance: 46.7
click at [203, 196] on div "Details The Me Trouser is a classic style balancing formality and comfort, desi…" at bounding box center [194, 275] width 361 height 264
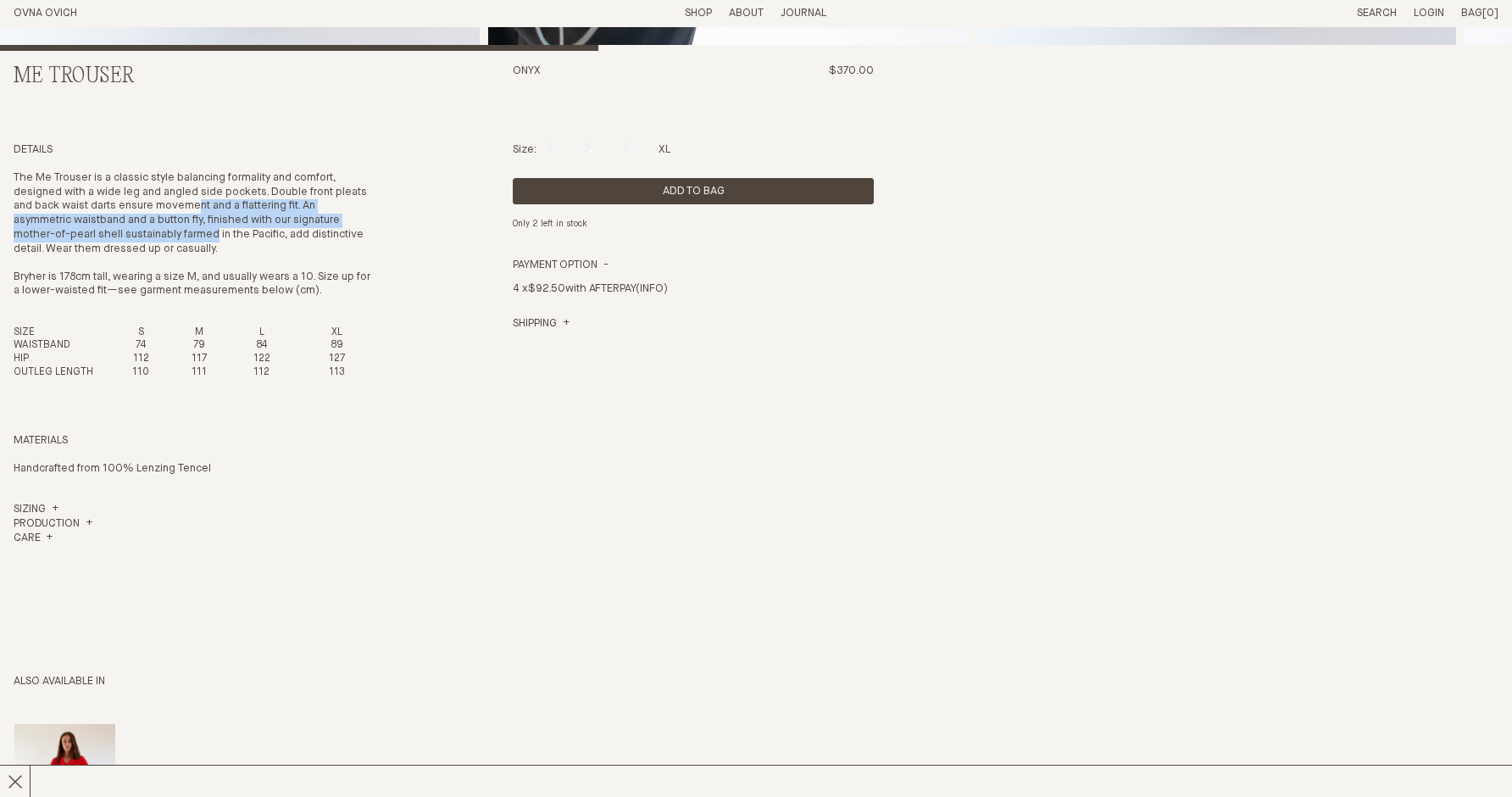
drag, startPoint x: 205, startPoint y: 212, endPoint x: 219, endPoint y: 233, distance: 25.2
click at [219, 233] on p "The Me Trouser is a classic style balancing formality and comfort, designed wit…" at bounding box center [194, 214] width 361 height 86
drag, startPoint x: 270, startPoint y: 235, endPoint x: 235, endPoint y: 209, distance: 43.6
click at [235, 209] on p "The Me Trouser is a classic style balancing formality and comfort, designed wit…" at bounding box center [194, 214] width 361 height 86
drag, startPoint x: 119, startPoint y: 203, endPoint x: 240, endPoint y: 238, distance: 126.0
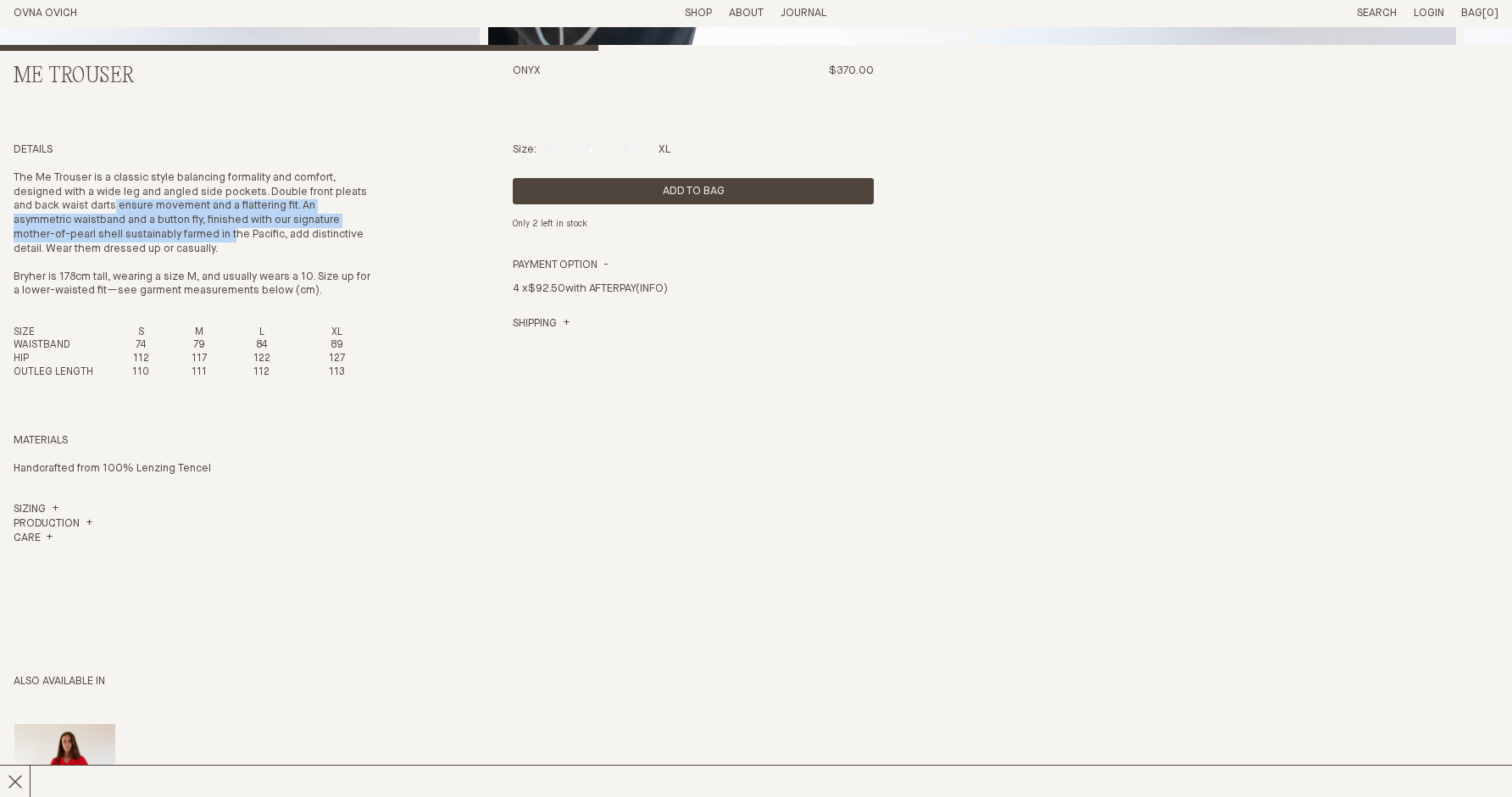
click at [240, 238] on p "The Me Trouser is a classic style balancing formality and comfort, designed wit…" at bounding box center [194, 214] width 361 height 86
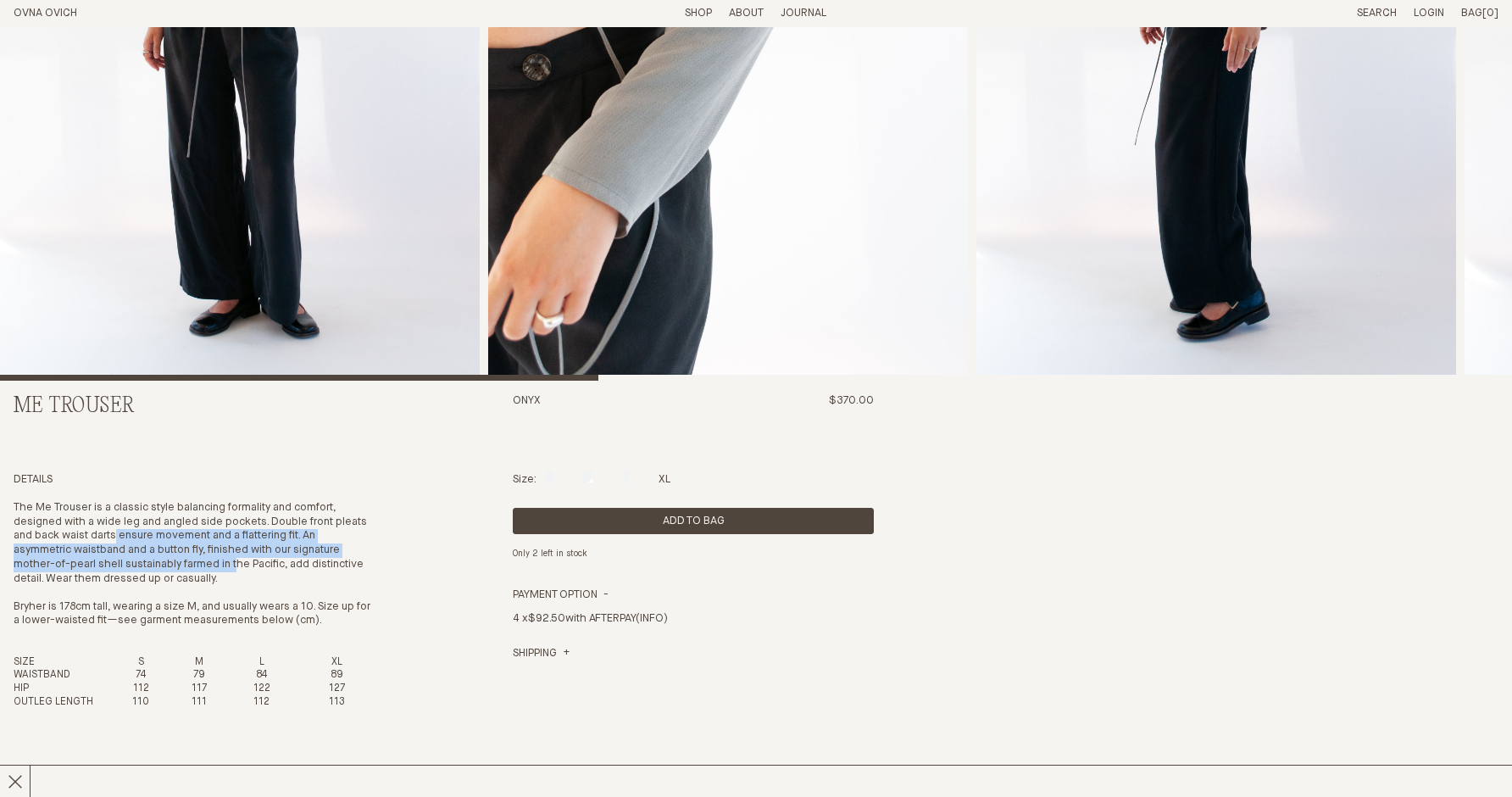
scroll to position [388, 0]
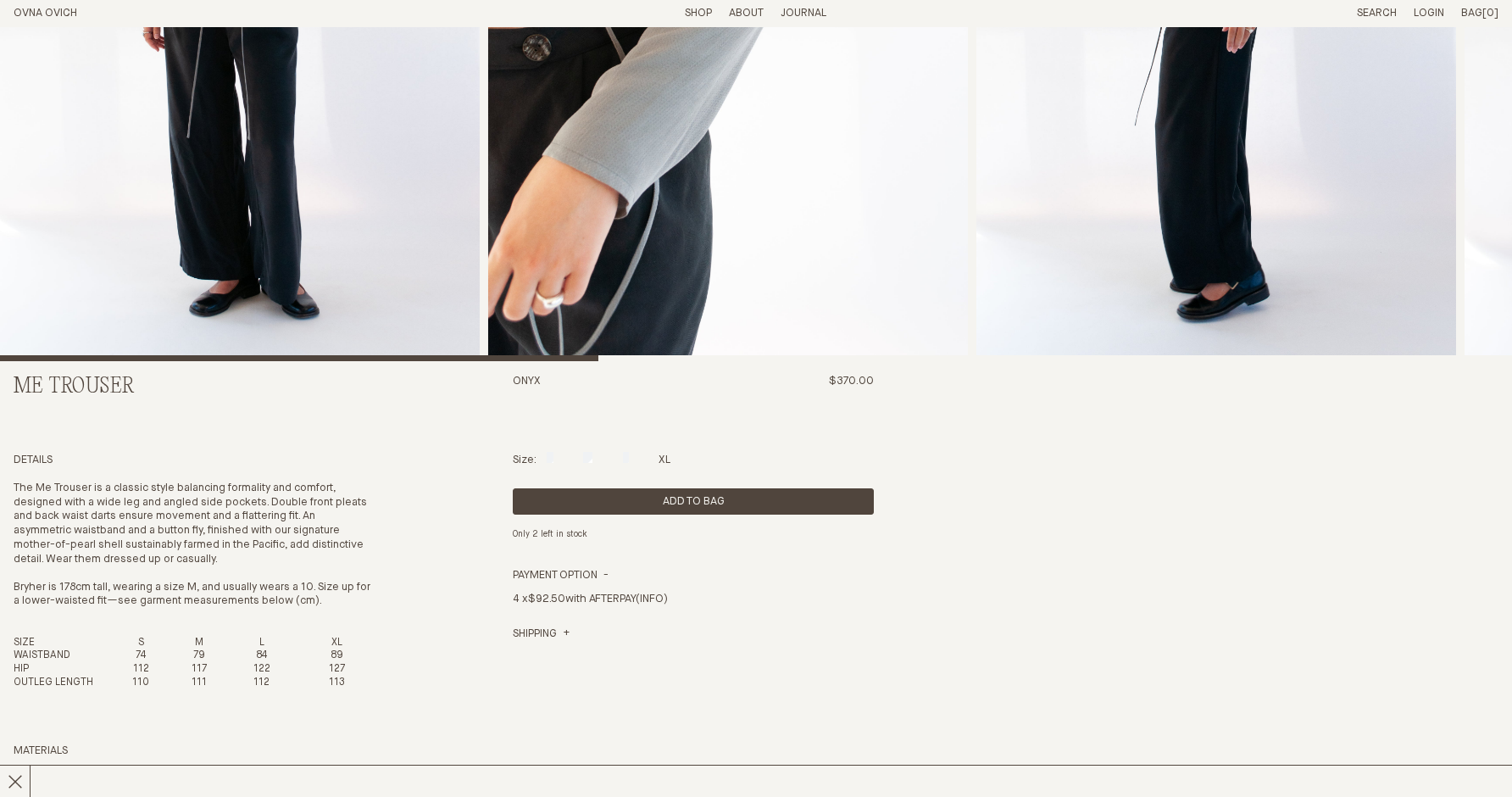
click at [276, 606] on span "Bryher is 178cm tall, wearing a size M, and usually wears a 10. Size up for a l…" at bounding box center [192, 594] width 357 height 26
drag, startPoint x: 299, startPoint y: 530, endPoint x: 137, endPoint y: 542, distance: 162.4
click at [137, 542] on p "The Me Trouser is a classic style balancing formality and comfort, designed wit…" at bounding box center [194, 524] width 361 height 86
click at [160, 542] on p "The Me Trouser is a classic style balancing formality and comfort, designed wit…" at bounding box center [194, 524] width 361 height 86
drag, startPoint x: 163, startPoint y: 529, endPoint x: 120, endPoint y: 541, distance: 44.6
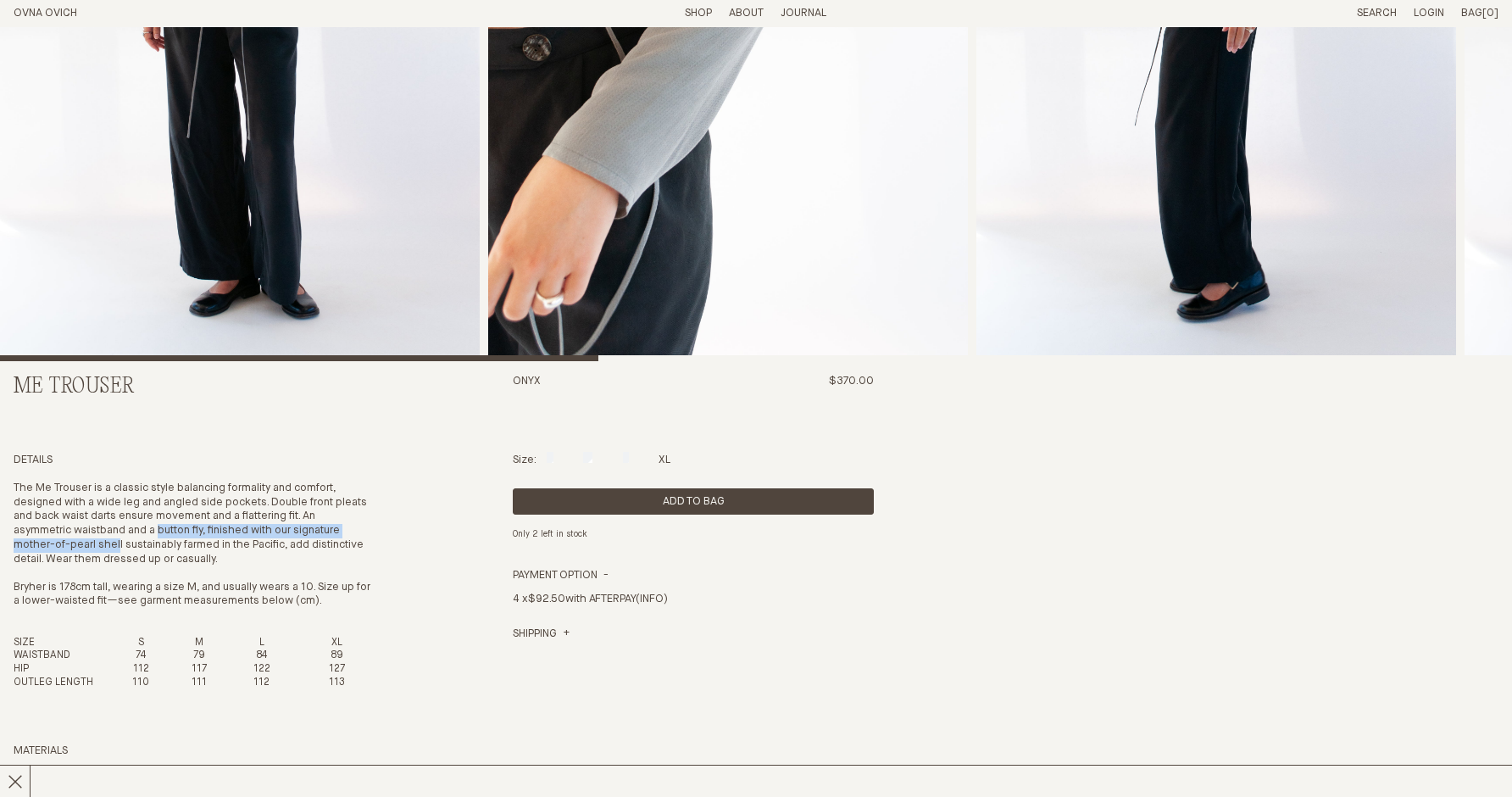
click at [120, 541] on p "The Me Trouser is a classic style balancing formality and comfort, designed wit…" at bounding box center [194, 524] width 361 height 86
click at [143, 545] on p "The Me Trouser is a classic style balancing formality and comfort, designed wit…" at bounding box center [194, 524] width 361 height 86
drag, startPoint x: 119, startPoint y: 545, endPoint x: 164, endPoint y: 528, distance: 48.1
click at [164, 528] on p "The Me Trouser is a classic style balancing formality and comfort, designed wit…" at bounding box center [194, 524] width 361 height 86
drag, startPoint x: 161, startPoint y: 528, endPoint x: 123, endPoint y: 542, distance: 40.5
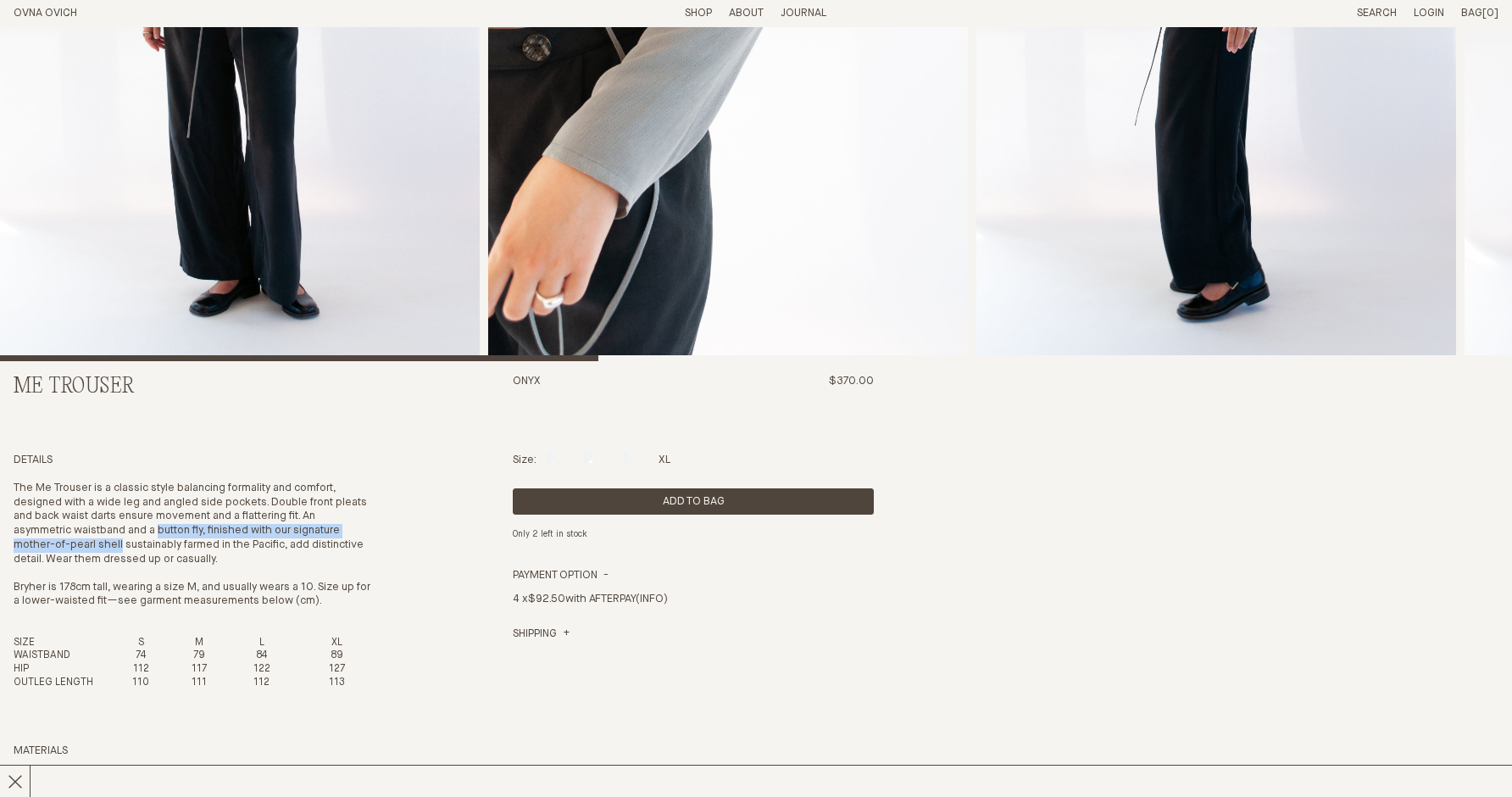
click at [123, 542] on p "The Me Trouser is a classic style balancing formality and comfort, designed wit…" at bounding box center [194, 524] width 361 height 86
copy p "button fly, finished with our signature mother-of-pearl shell"
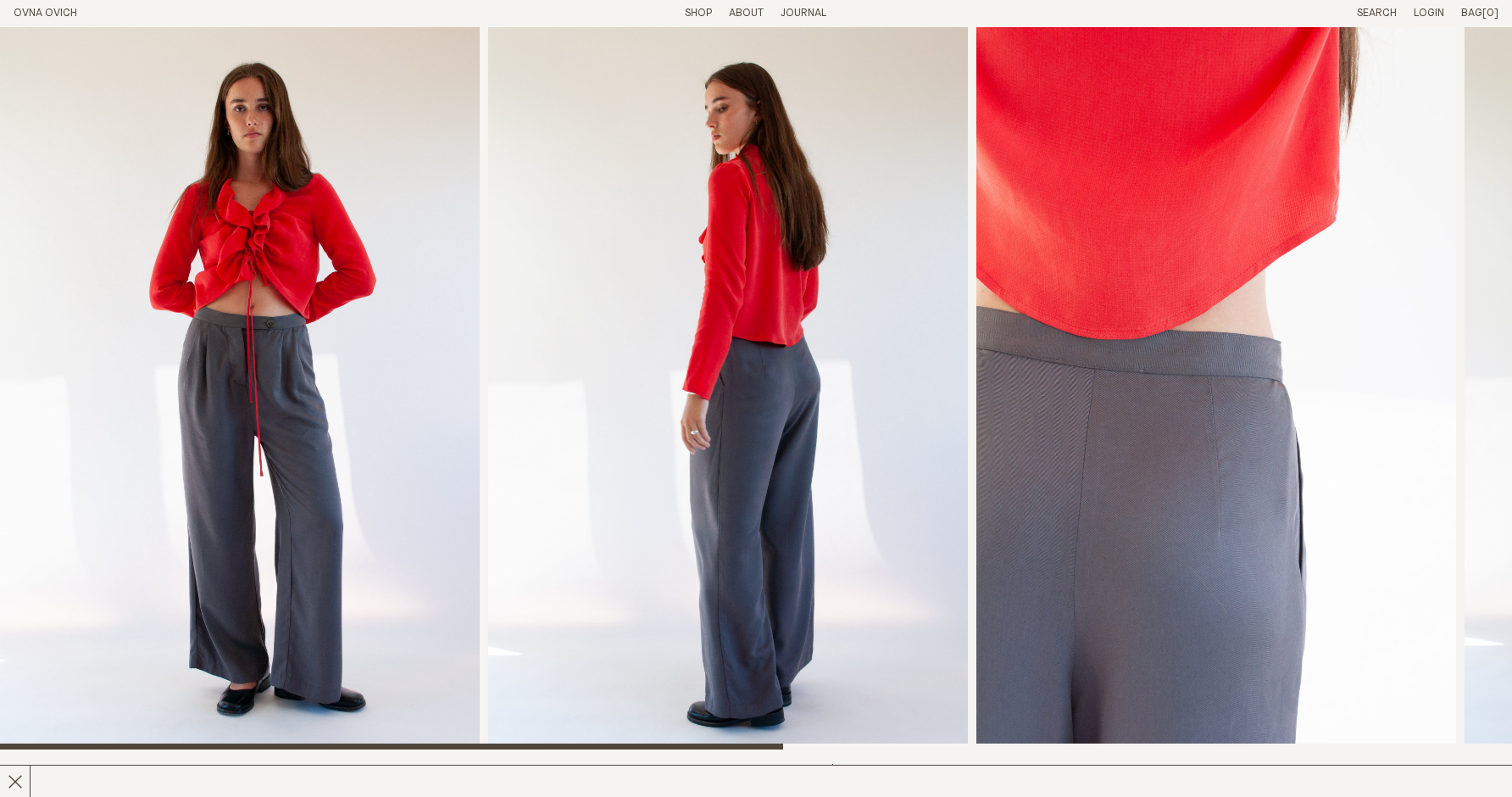
click at [696, 18] on link "Shop" at bounding box center [697, 13] width 27 height 11
click at [684, 22] on header "OVNA OVICH Menu T: $0.00 Shop About Story Materials Practices Journal Search Lo…" at bounding box center [756, 13] width 1512 height 27
click at [686, 5] on header "OVNA OVICH Menu T: $0.00 Shop About Story Materials Practices Journal Search Lo…" at bounding box center [756, 13] width 1512 height 27
click at [703, 13] on link "Shop" at bounding box center [697, 13] width 27 height 11
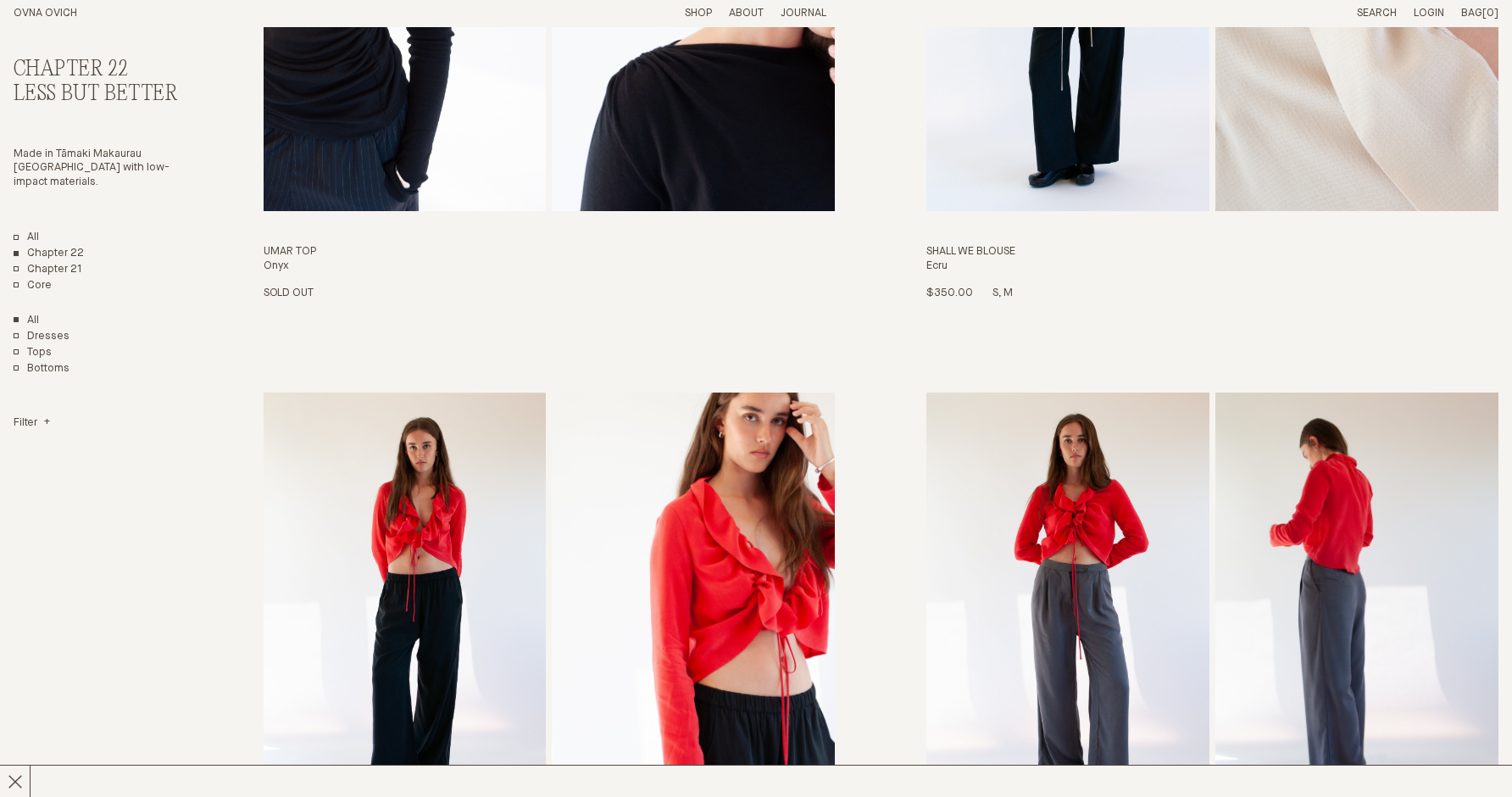
scroll to position [956, 0]
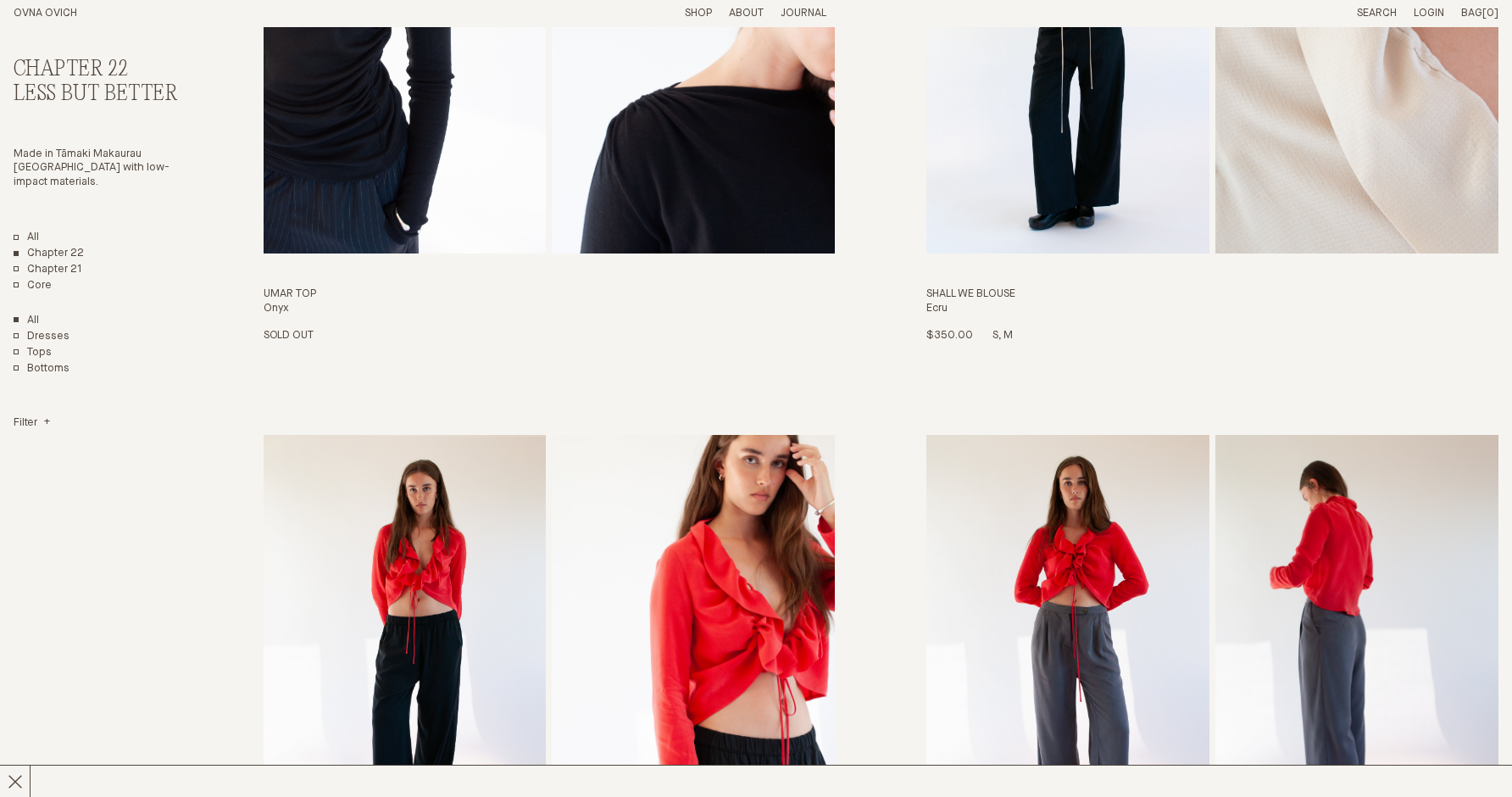
click at [1073, 299] on h3 "Shall We Blouse" at bounding box center [1213, 295] width 572 height 15
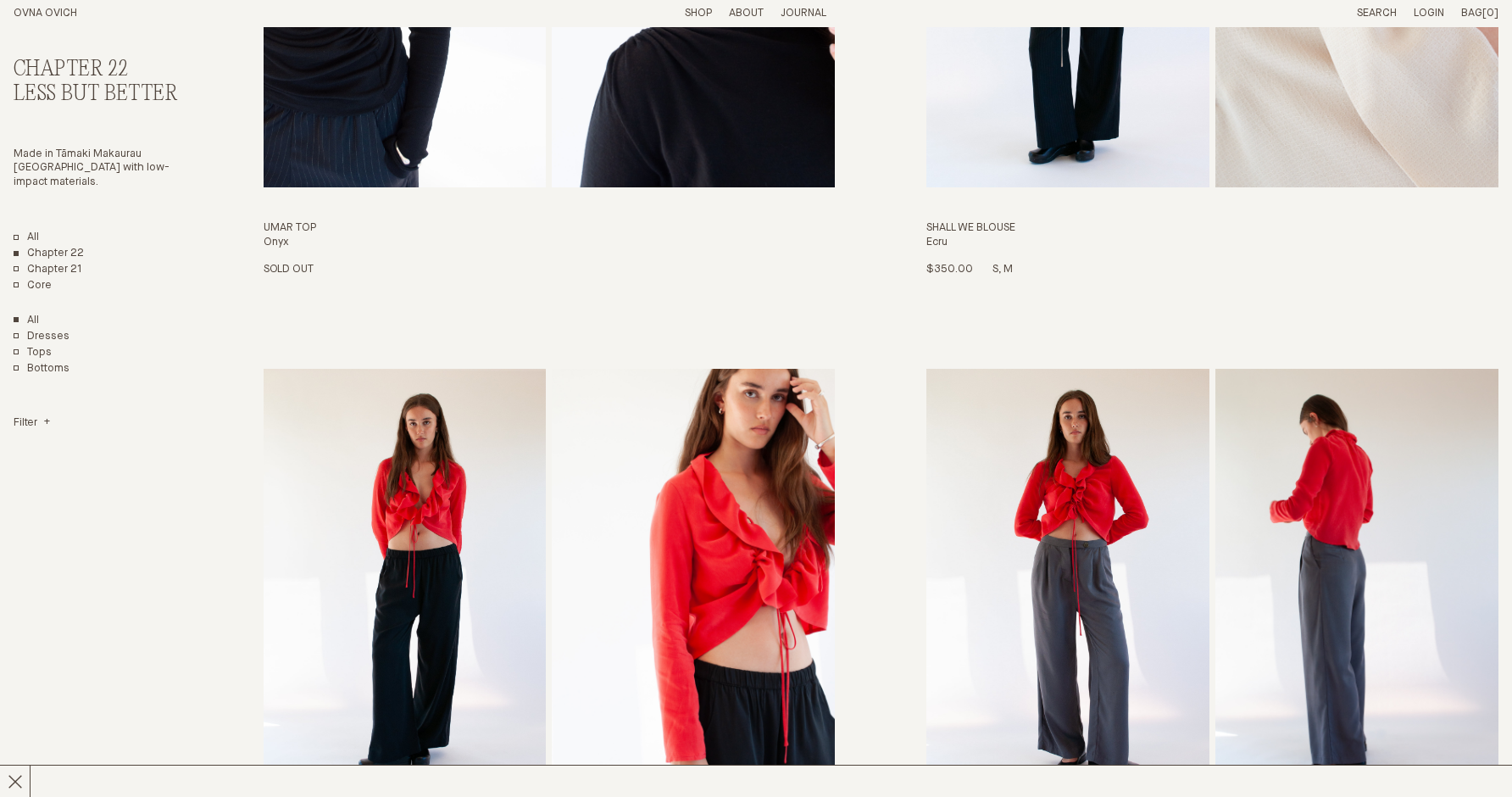
scroll to position [826, 0]
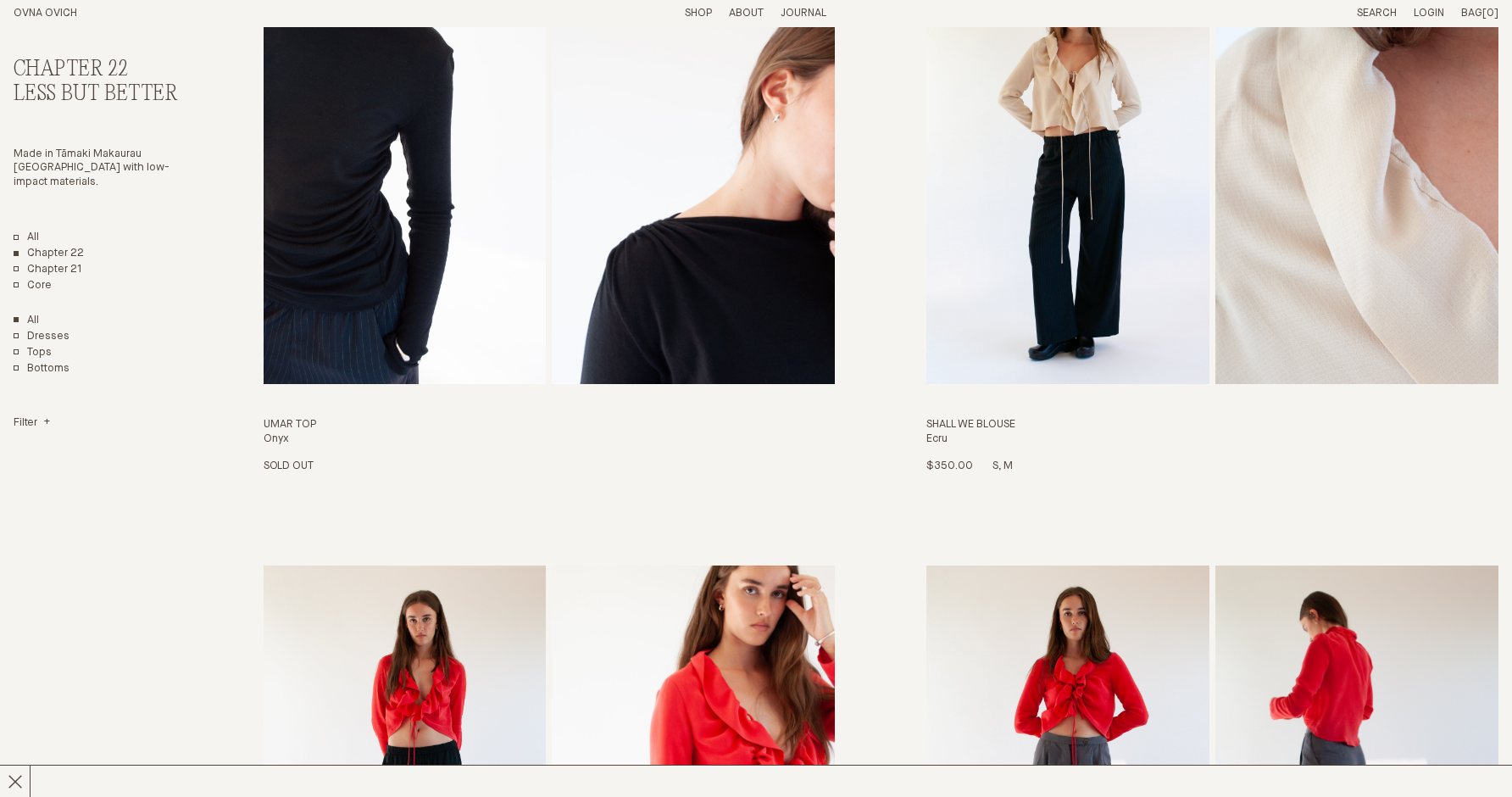
click at [1059, 229] on img "Shall We Blouse" at bounding box center [1068, 170] width 283 height 429
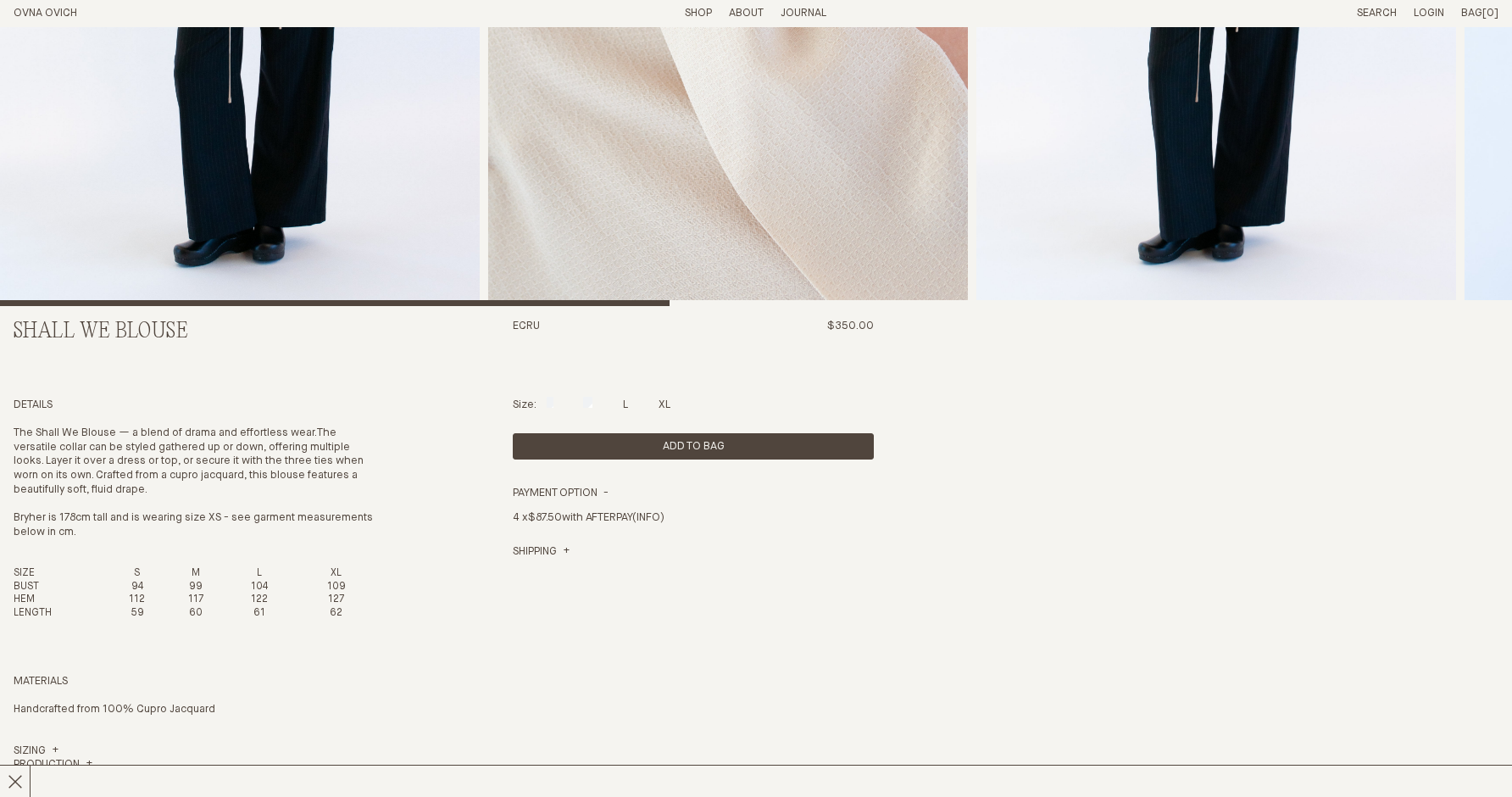
scroll to position [489, 0]
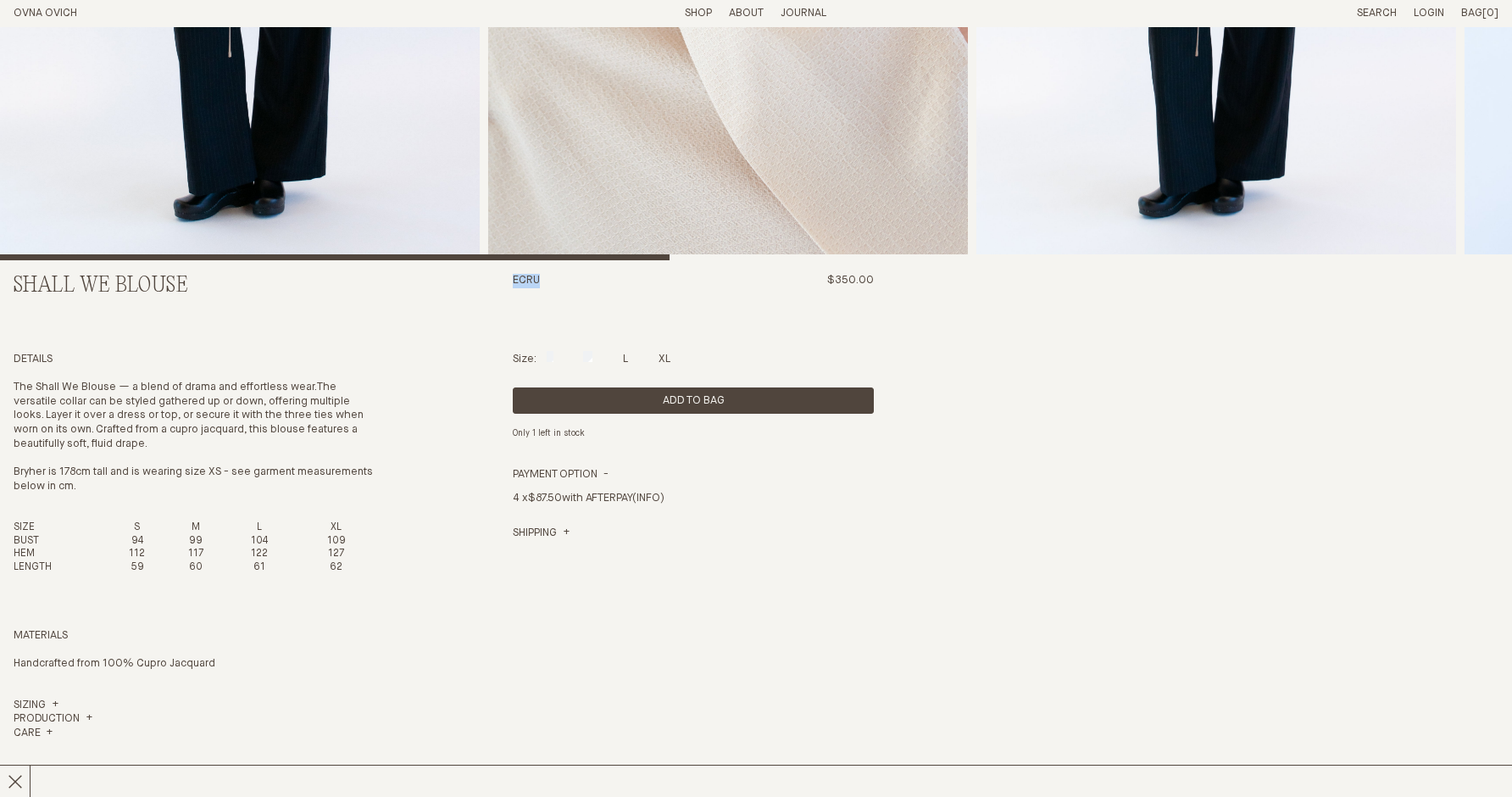
drag, startPoint x: 548, startPoint y: 282, endPoint x: 508, endPoint y: 282, distance: 40.0
click at [508, 282] on div "Shall We Blouse Ecru $350.00 Details The Shall We Blouse — a blend of drama and…" at bounding box center [756, 403] width 1485 height 1729
copy h3 "Ecru"
drag, startPoint x: 322, startPoint y: 381, endPoint x: 48, endPoint y: 411, distance: 275.6
click at [48, 411] on p "The Shall We Blouse — a blend of drama and effortless wear. The versatile colla…" at bounding box center [194, 416] width 361 height 71
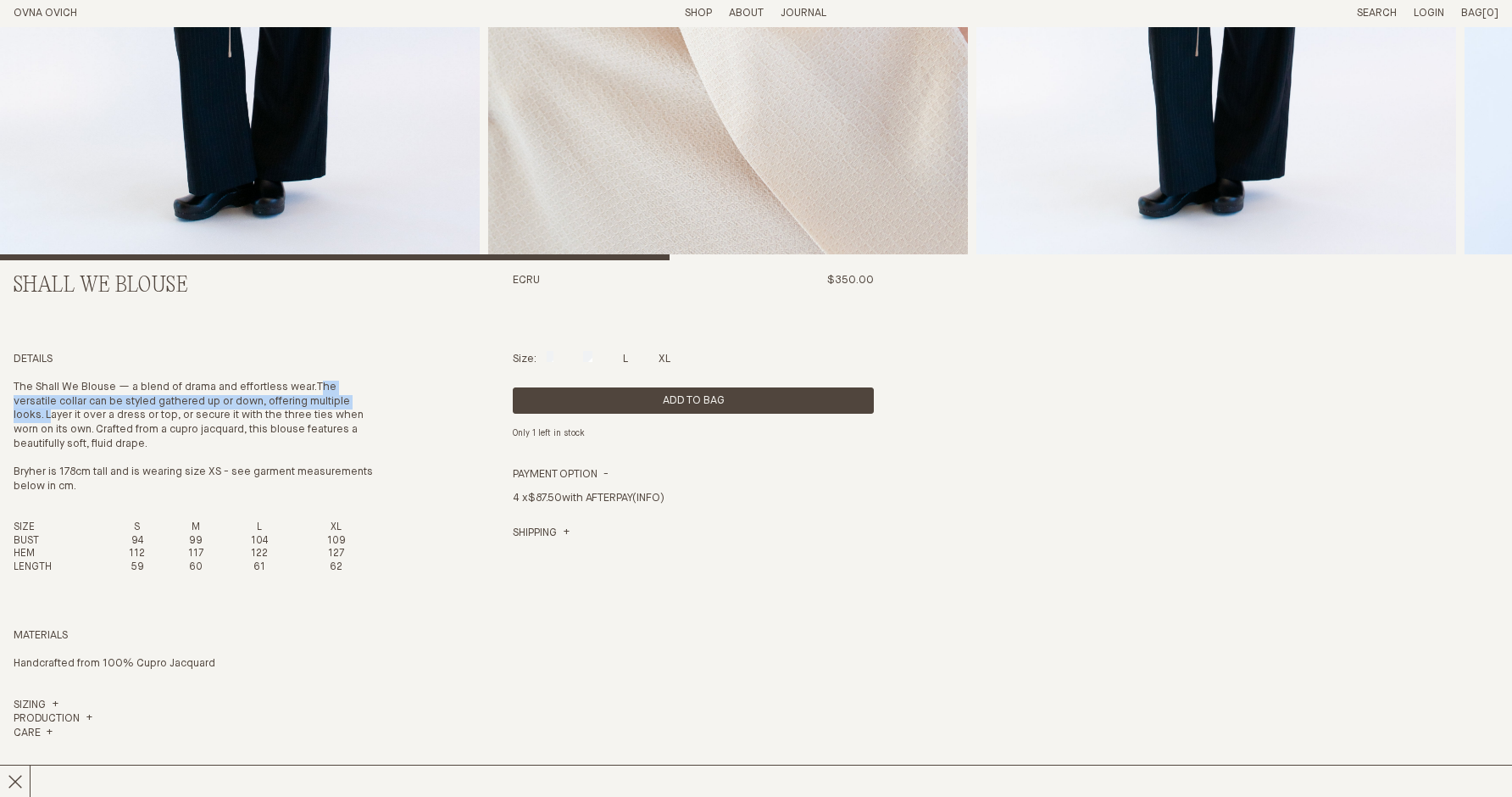
copy p "The versatile collar can be styled gathered up or down, offering multiple looks."
drag, startPoint x: 97, startPoint y: 429, endPoint x: 322, endPoint y: 385, distance: 229.3
click at [322, 385] on p "The Shall We Blouse — a blend of drama and effortless wear. The versatile colla…" at bounding box center [194, 416] width 361 height 71
copy p "The versatile collar can be styled gathered up or down, offering multiple looks…"
click at [711, 5] on header "OVNA OVICH Menu T: $0.00 Shop About Story Materials Practices Journal Search Lo…" at bounding box center [756, 13] width 1512 height 27
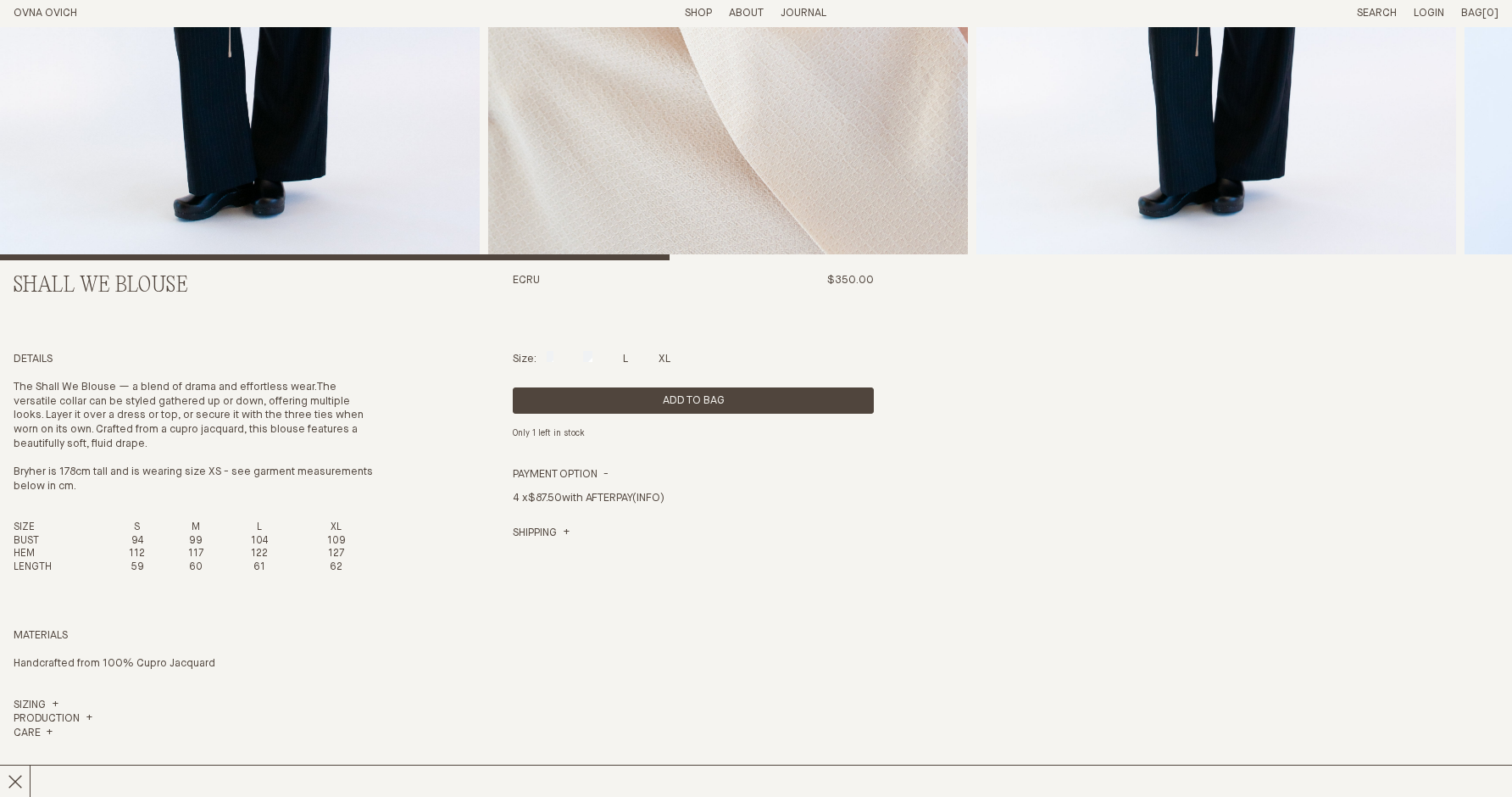
click at [703, 7] on link "Shop" at bounding box center [697, 13] width 27 height 11
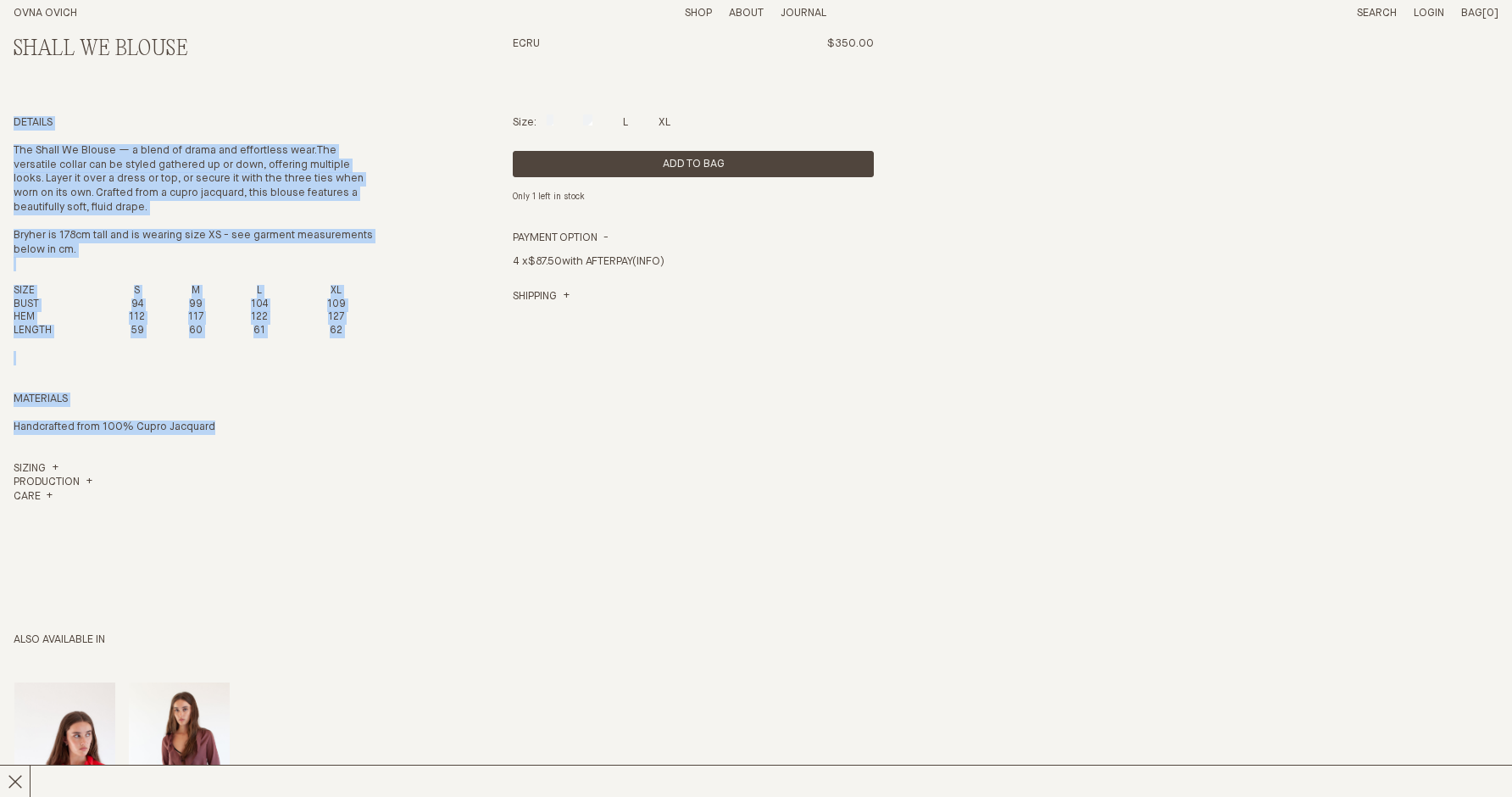
drag, startPoint x: 13, startPoint y: 119, endPoint x: 266, endPoint y: 430, distance: 400.9
click at [266, 430] on div "Details The Shall We Blouse — a blend of drama and effortless wear. The versati…" at bounding box center [194, 323] width 361 height 416
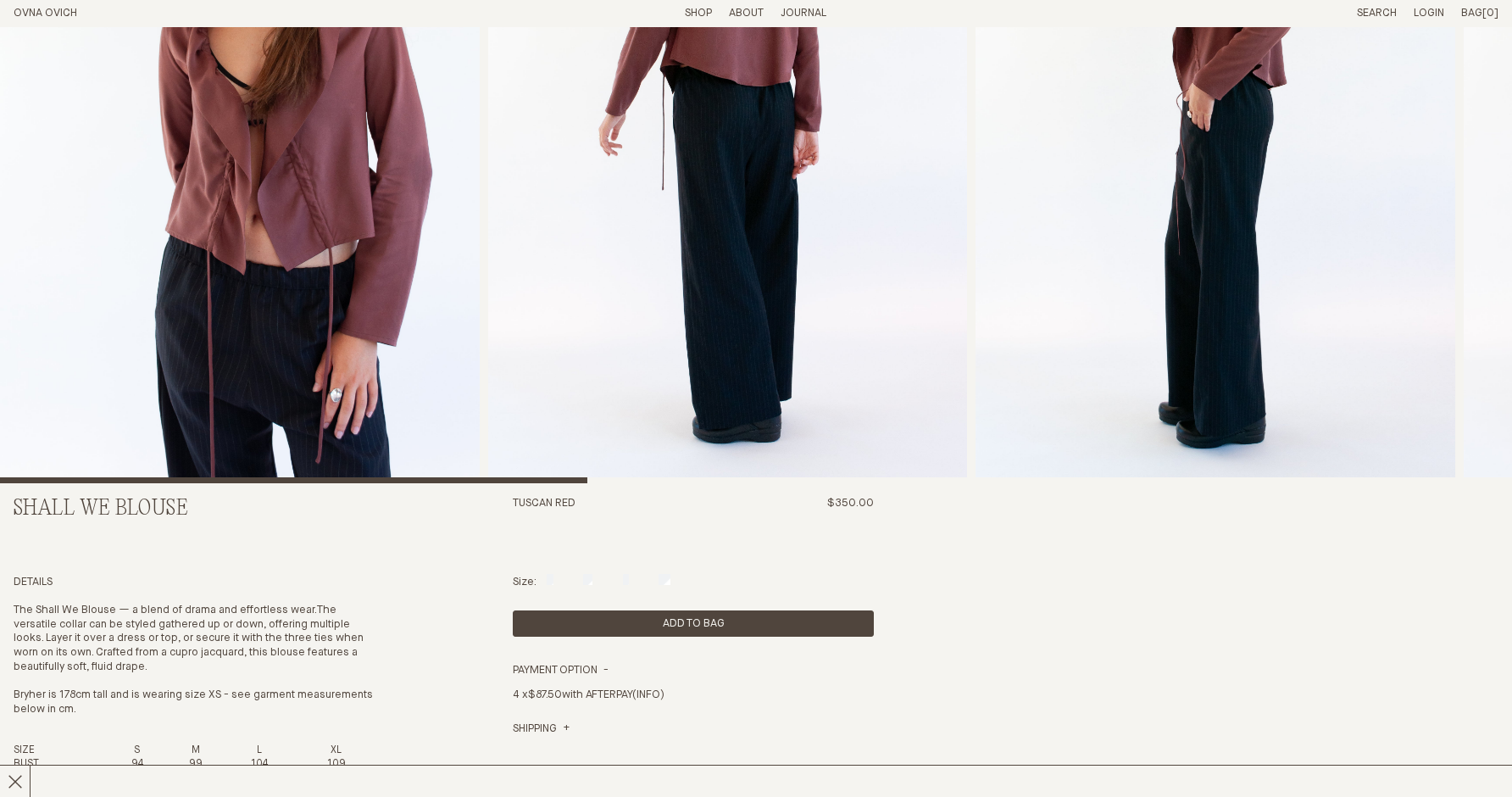
scroll to position [524, 0]
